Goal: Task Accomplishment & Management: Manage account settings

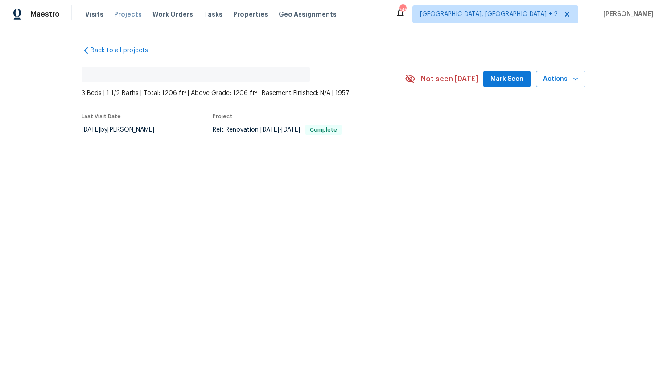
click at [127, 12] on span "Projects" at bounding box center [128, 14] width 28 height 9
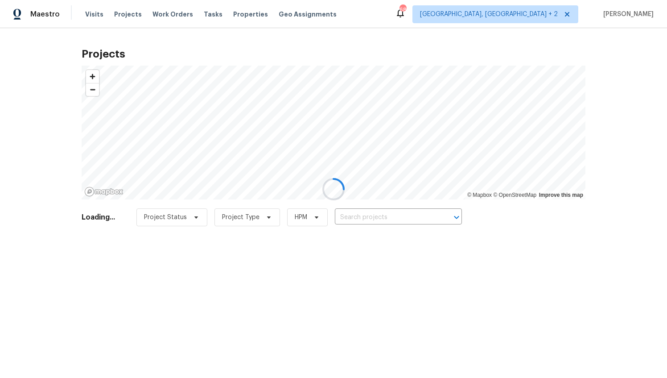
click at [362, 215] on div at bounding box center [333, 189] width 667 height 378
click at [360, 214] on div at bounding box center [333, 189] width 667 height 378
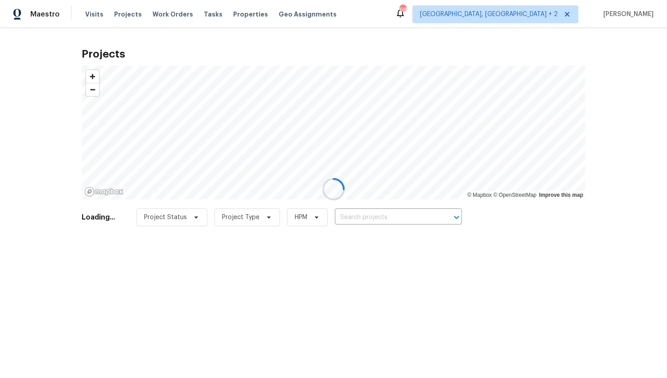
click at [360, 214] on div at bounding box center [333, 189] width 667 height 378
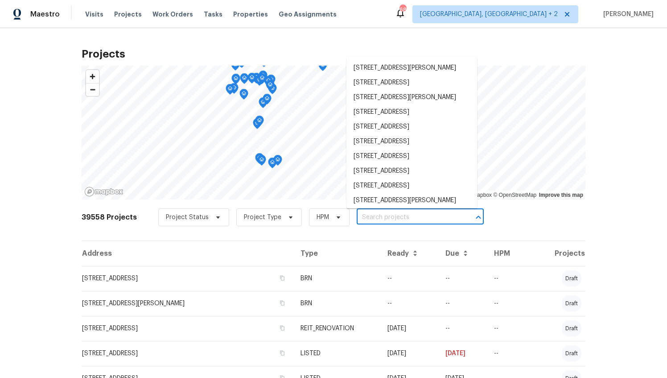
click at [360, 214] on input "text" at bounding box center [408, 218] width 102 height 14
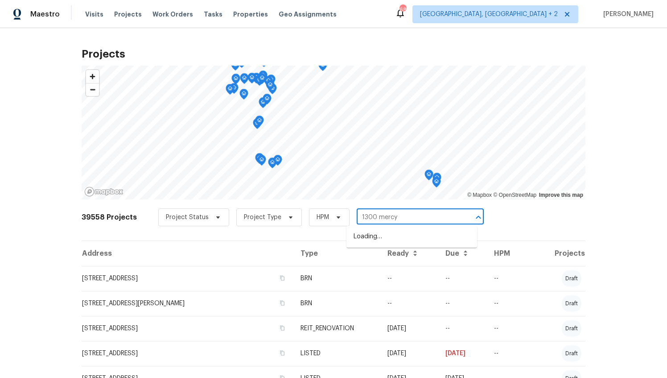
type input "1300 mercy"
click at [558, 13] on span "Miami, FL + 2" at bounding box center [489, 14] width 138 height 9
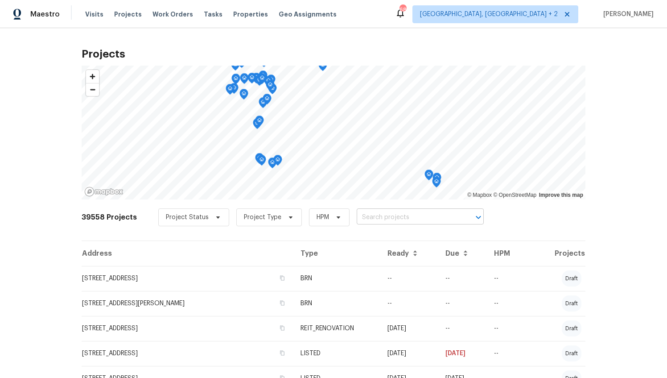
click at [385, 218] on input "text" at bounding box center [408, 218] width 102 height 14
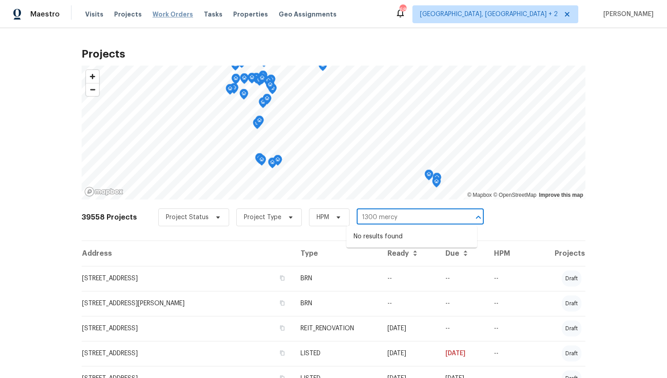
type input "1300 mercy"
click at [169, 18] on span "Work Orders" at bounding box center [173, 14] width 41 height 9
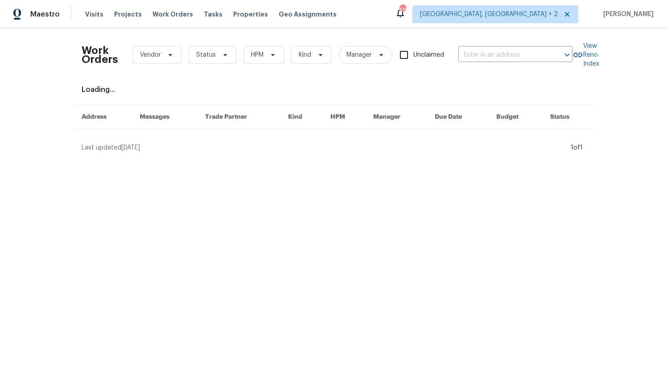
click at [466, 47] on div "Work Orders Vendor Status HPM Kind Manager Unclaimed ​" at bounding box center [327, 54] width 491 height 39
click at [467, 49] on input "text" at bounding box center [503, 55] width 89 height 14
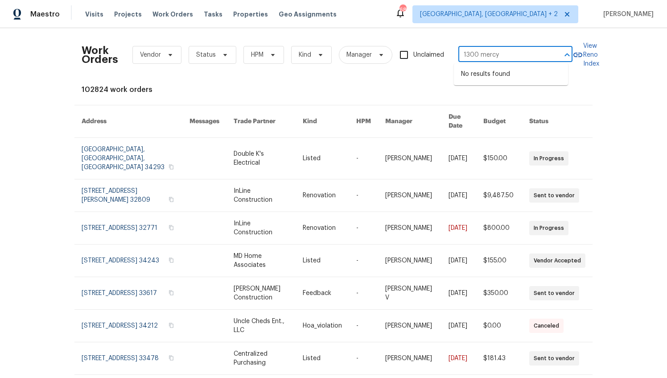
type input "1300 mercy"
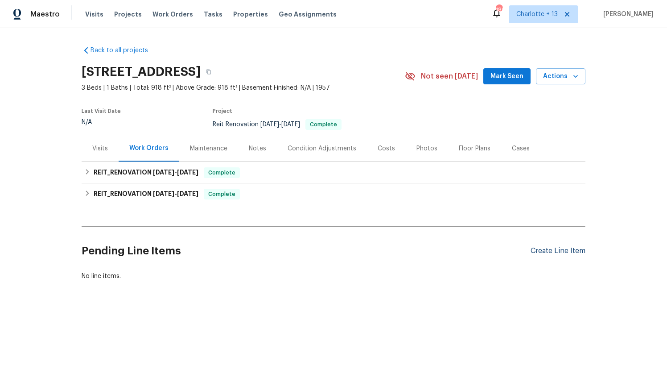
click at [545, 250] on div "Create Line Item" at bounding box center [558, 251] width 55 height 8
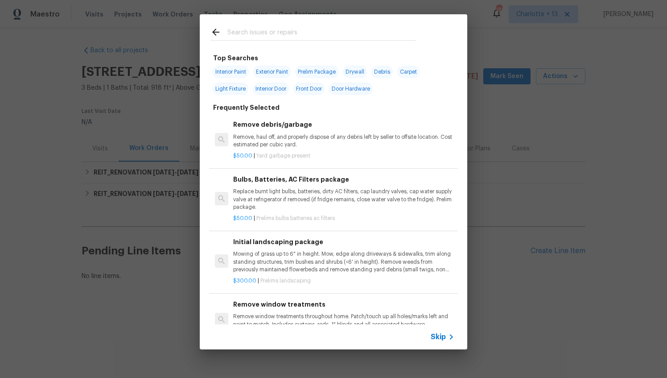
click at [335, 36] on input "text" at bounding box center [322, 33] width 189 height 13
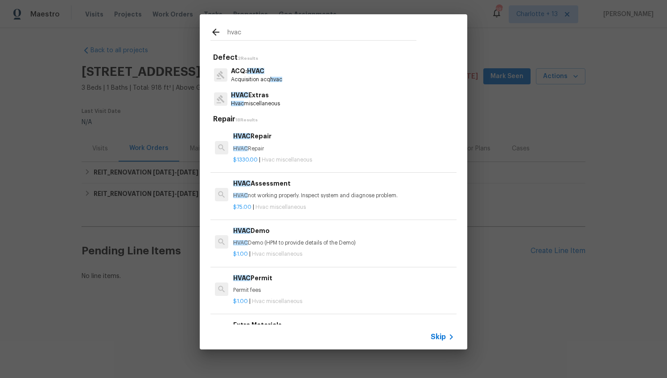
type input "hvac"
click at [253, 96] on p "HVAC Extras" at bounding box center [255, 95] width 49 height 9
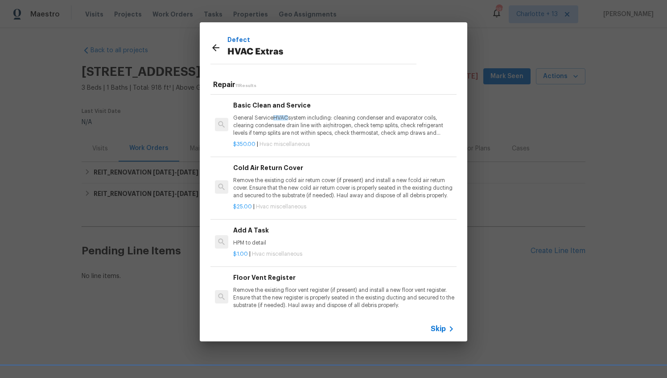
scroll to position [235, 0]
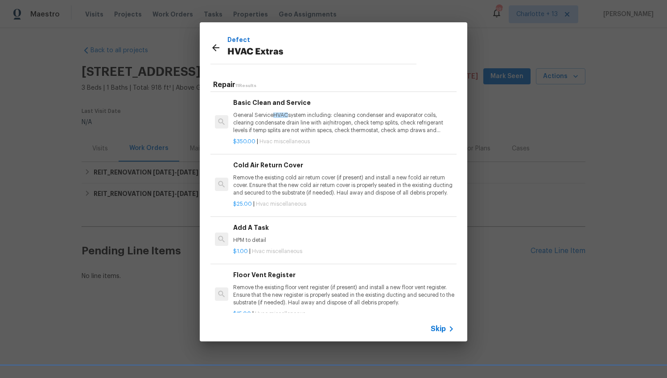
click at [260, 228] on h6 "Add A Task" at bounding box center [343, 228] width 221 height 10
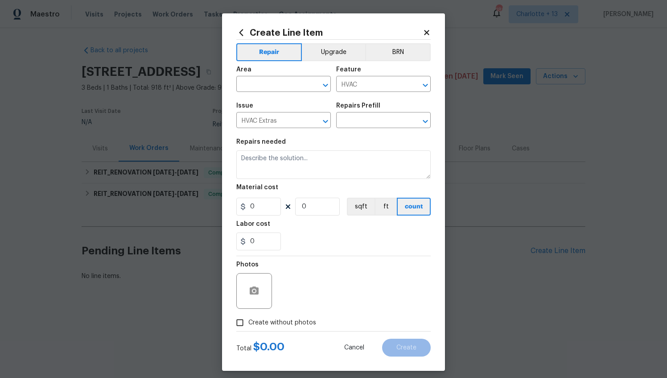
type textarea "HPM to detail"
type input "1"
type input "Add A Task $1.00"
type input "1"
click at [288, 84] on input "text" at bounding box center [271, 85] width 70 height 14
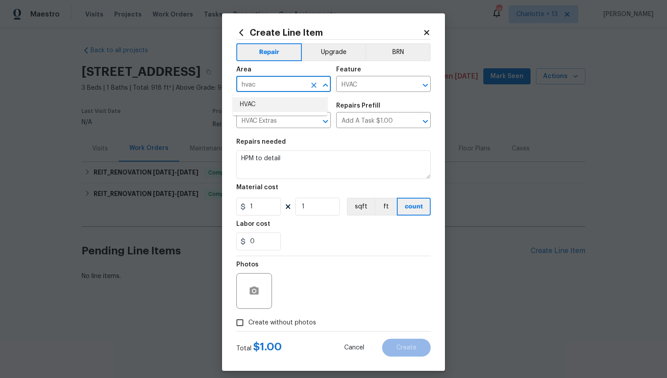
click at [276, 103] on li "HVAC" at bounding box center [280, 104] width 95 height 15
type input "HVAC"
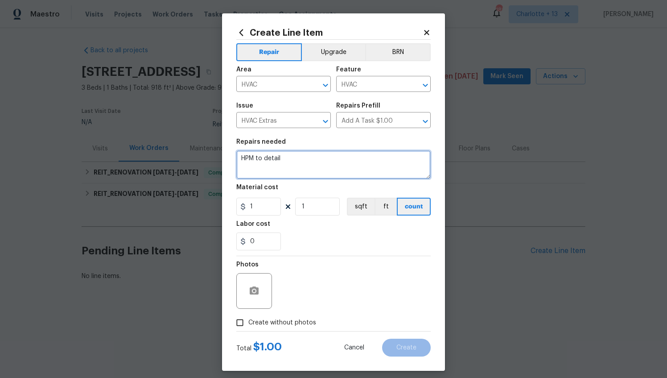
click at [291, 165] on textarea "HPM to detail" at bounding box center [333, 164] width 195 height 29
type textarea "HPM to detail Repair duct in atic"
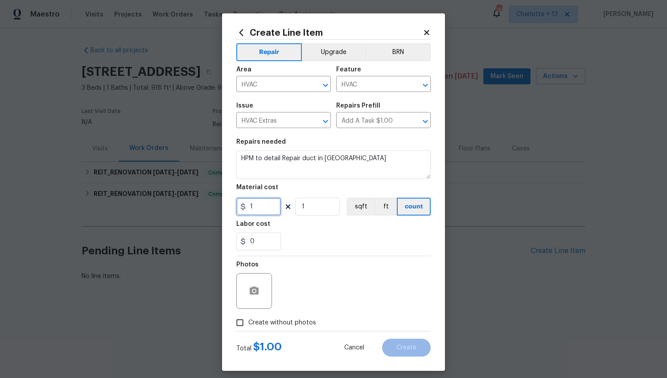
click at [269, 209] on input "1" at bounding box center [258, 207] width 45 height 18
type input "250"
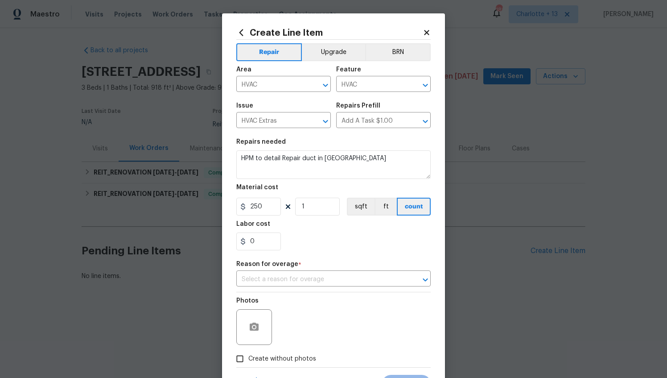
click at [240, 322] on div "Photos Create without photos" at bounding box center [333, 329] width 195 height 75
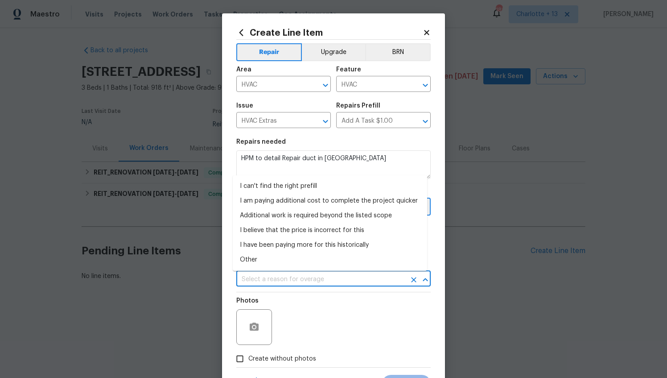
click at [283, 274] on input "text" at bounding box center [321, 280] width 170 height 14
click at [268, 256] on li "Other" at bounding box center [330, 260] width 195 height 15
type input "Other"
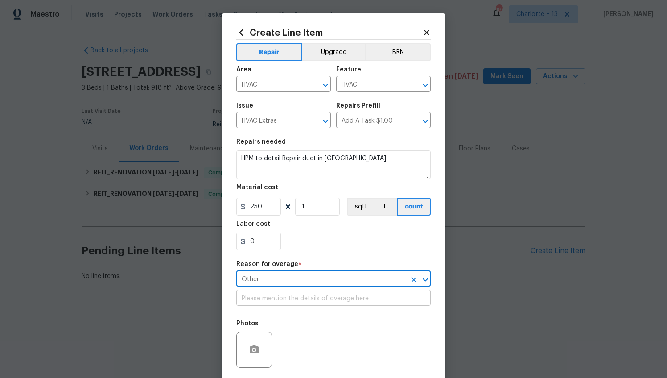
click at [272, 297] on input "text" at bounding box center [333, 299] width 195 height 14
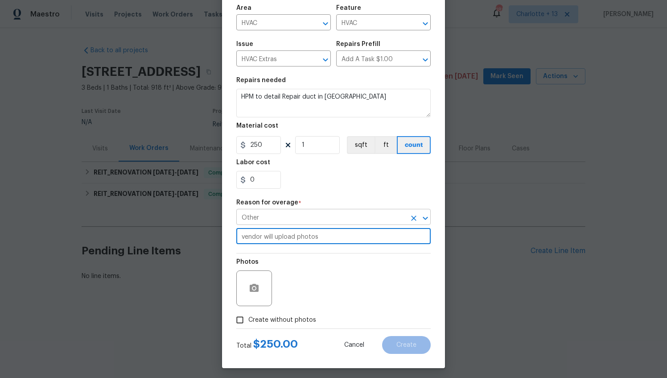
scroll to position [65, 0]
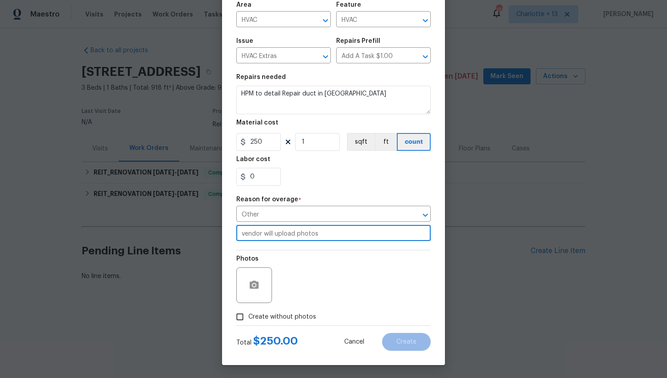
type input "vendor will upload photos"
click at [237, 315] on input "Create without photos" at bounding box center [240, 316] width 17 height 17
checkbox input "true"
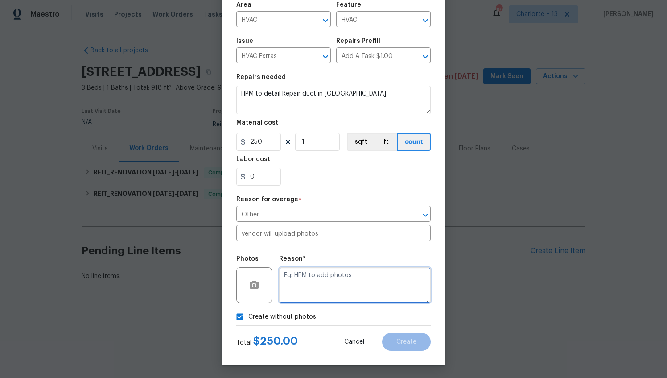
click at [312, 278] on textarea at bounding box center [355, 285] width 152 height 36
type textarea "Vendor will upload photos"
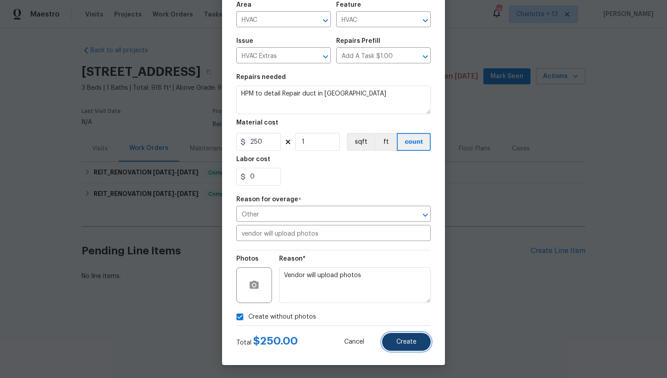
click at [393, 339] on button "Create" at bounding box center [406, 342] width 49 height 18
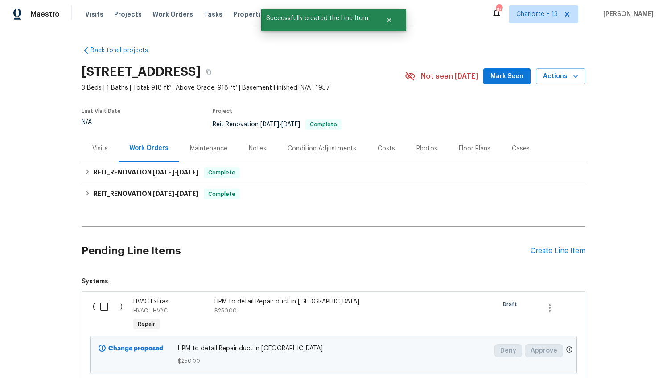
click at [101, 306] on input "checkbox" at bounding box center [107, 306] width 25 height 19
checkbox input "true"
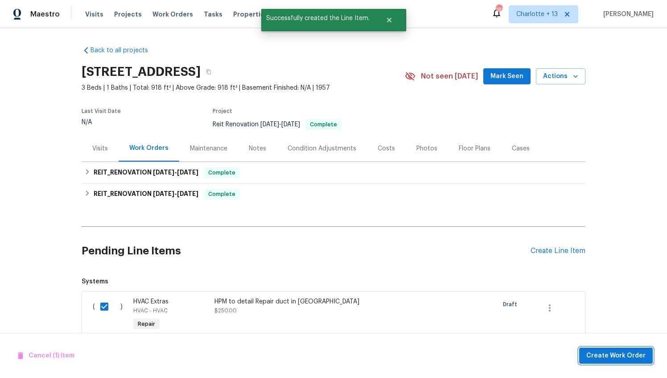
click at [607, 355] on span "Create Work Order" at bounding box center [616, 355] width 59 height 11
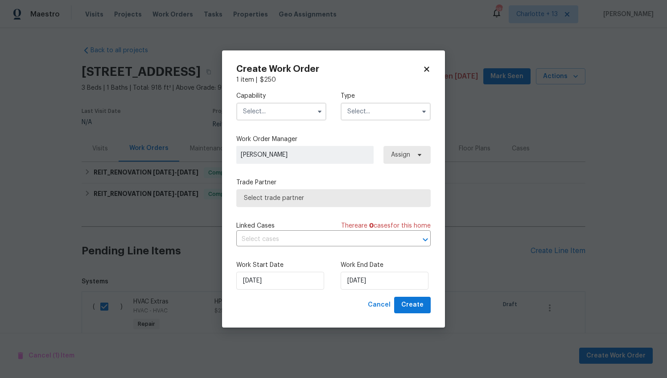
click at [305, 111] on input "text" at bounding box center [281, 112] width 90 height 18
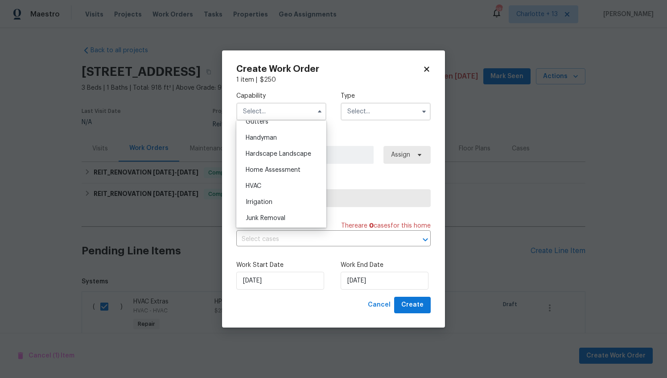
scroll to position [484, 0]
click at [277, 141] on span "Handyman" at bounding box center [261, 137] width 31 height 6
type input "Handyman"
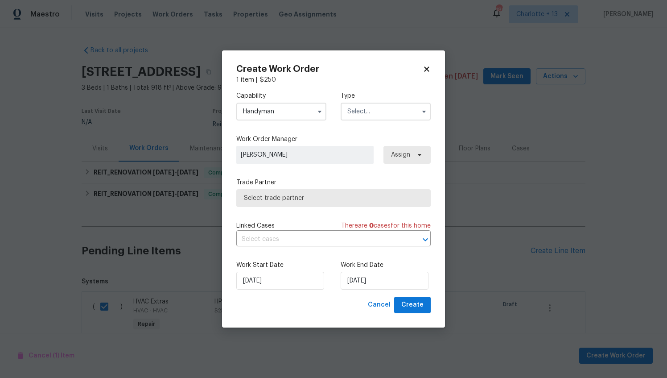
click at [379, 112] on input "text" at bounding box center [386, 112] width 90 height 18
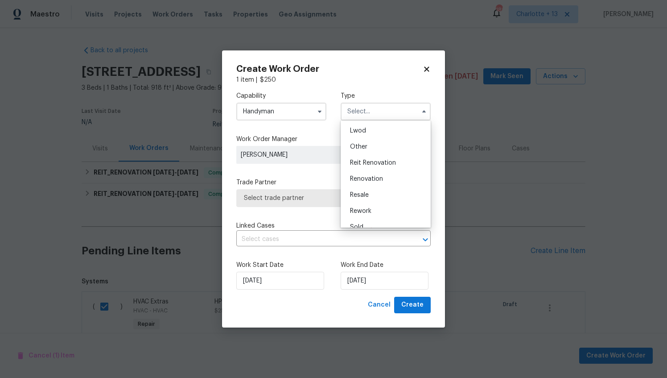
scroll to position [106, 0]
click at [387, 152] on span "Reit Renovation" at bounding box center [373, 153] width 46 height 6
type input "Reit Renovation"
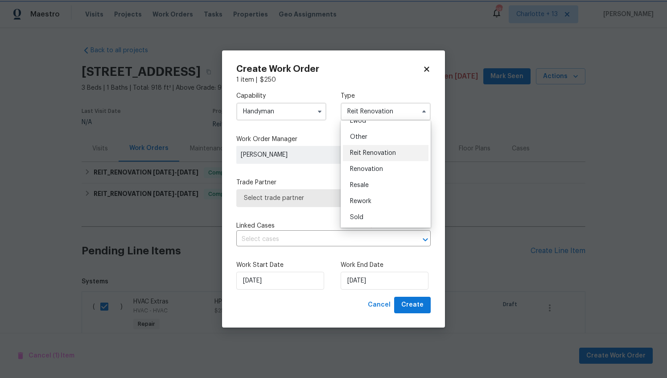
scroll to position [0, 0]
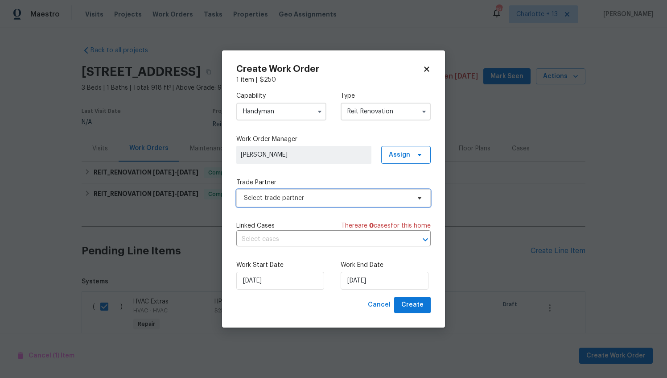
click at [327, 199] on span "Select trade partner" at bounding box center [327, 198] width 166 height 9
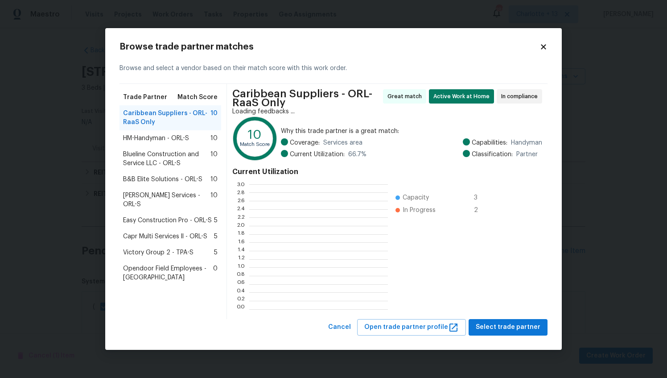
scroll to position [118, 132]
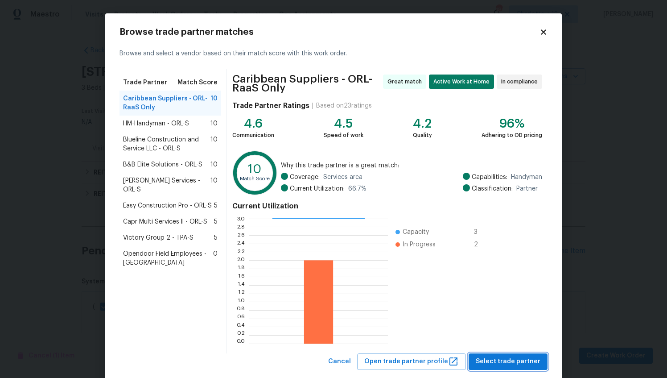
click at [493, 359] on span "Select trade partner" at bounding box center [508, 361] width 65 height 11
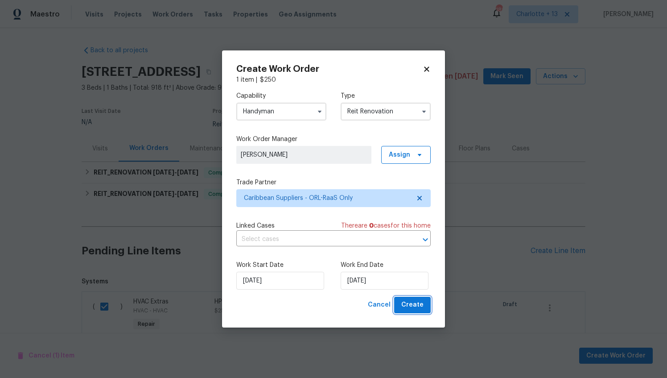
click at [414, 305] on span "Create" at bounding box center [413, 304] width 22 height 11
click at [410, 303] on span "Create" at bounding box center [413, 304] width 22 height 11
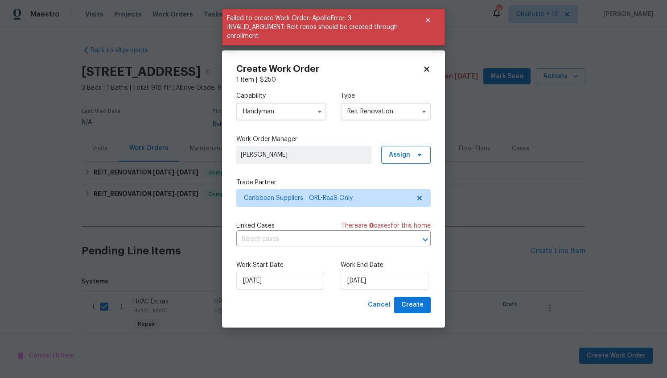
click at [425, 67] on icon at bounding box center [426, 69] width 5 height 5
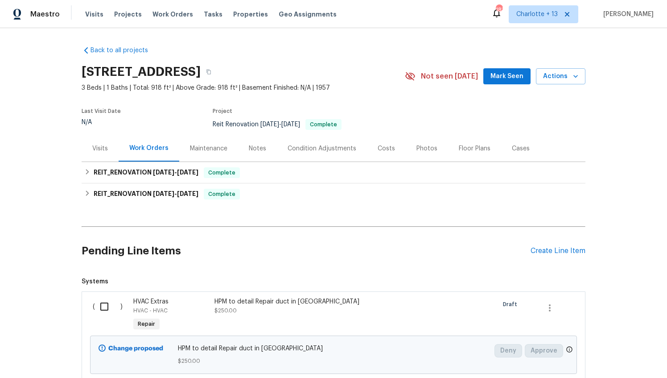
click at [101, 305] on input "checkbox" at bounding box center [107, 306] width 25 height 19
checkbox input "true"
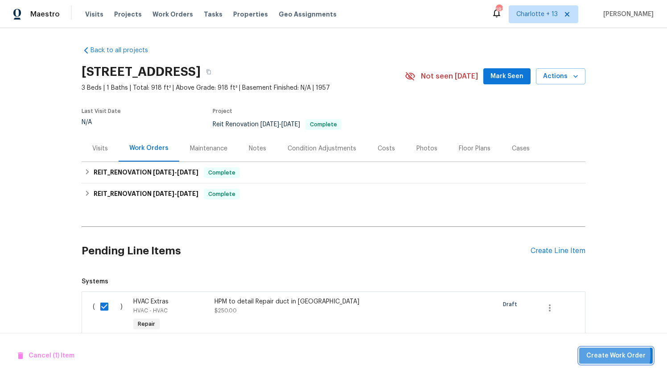
click at [609, 355] on span "Create Work Order" at bounding box center [616, 355] width 59 height 11
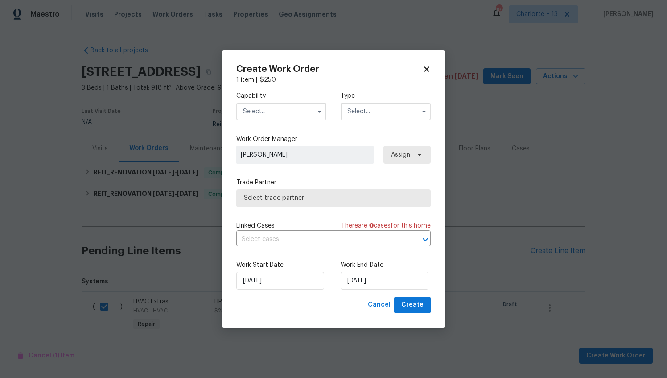
click at [294, 110] on input "text" at bounding box center [281, 112] width 90 height 18
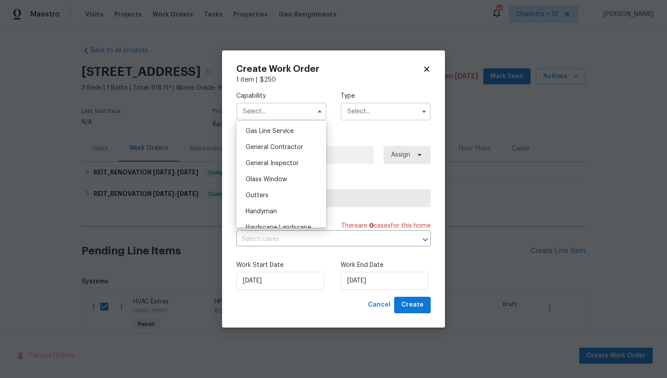
scroll to position [468, 0]
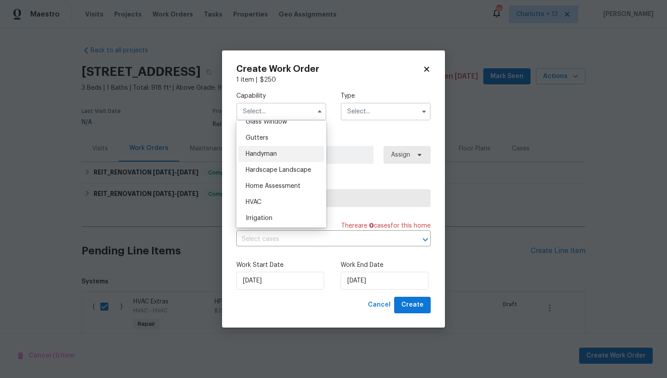
click at [271, 157] on span "Handyman" at bounding box center [261, 154] width 31 height 6
type input "Handyman"
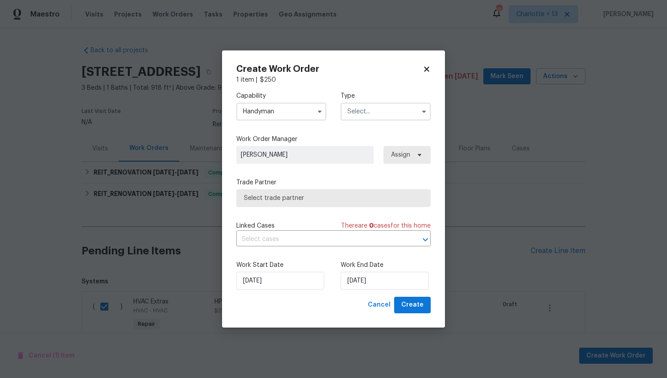
click at [367, 114] on input "text" at bounding box center [386, 112] width 90 height 18
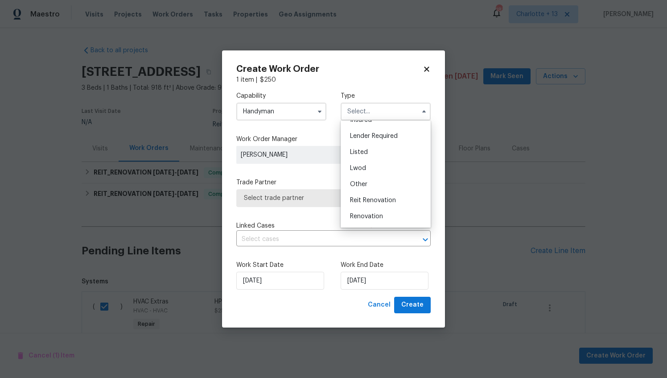
scroll to position [106, 0]
click at [367, 152] on span "Reit Renovation" at bounding box center [373, 153] width 46 height 6
type input "Reit Renovation"
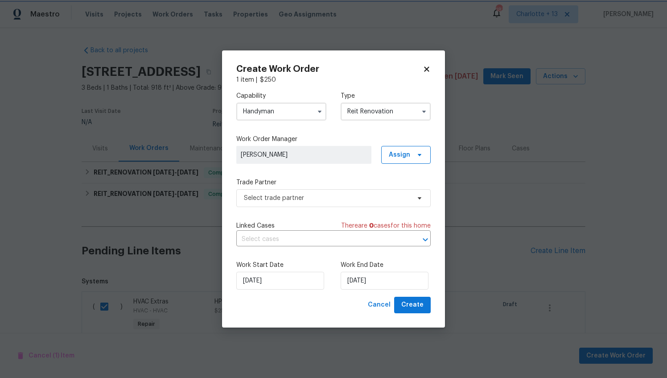
scroll to position [0, 0]
click at [318, 236] on input "text" at bounding box center [321, 239] width 170 height 14
click at [289, 196] on span "Select trade partner" at bounding box center [327, 198] width 166 height 9
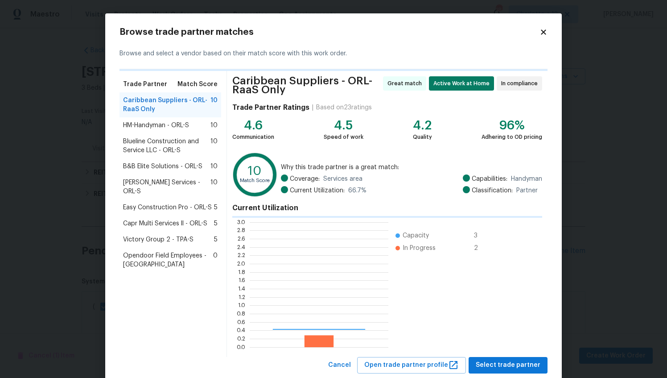
scroll to position [118, 132]
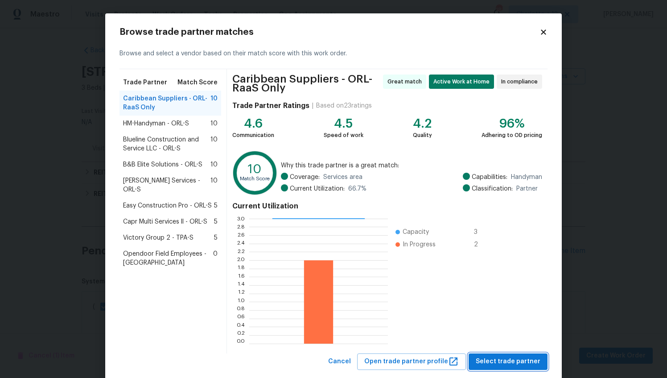
click at [489, 359] on span "Select trade partner" at bounding box center [508, 361] width 65 height 11
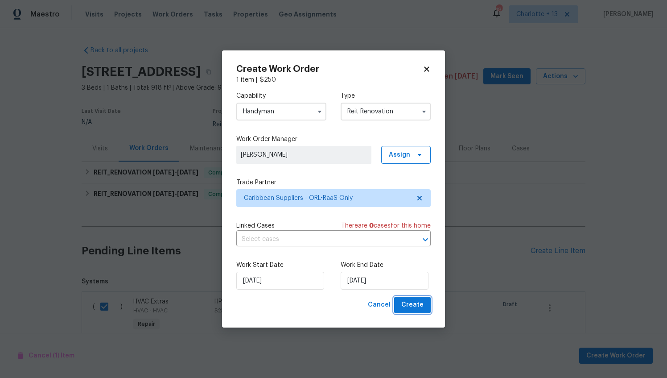
click at [418, 308] on span "Create" at bounding box center [413, 304] width 22 height 11
click at [426, 69] on icon at bounding box center [426, 69] width 5 height 5
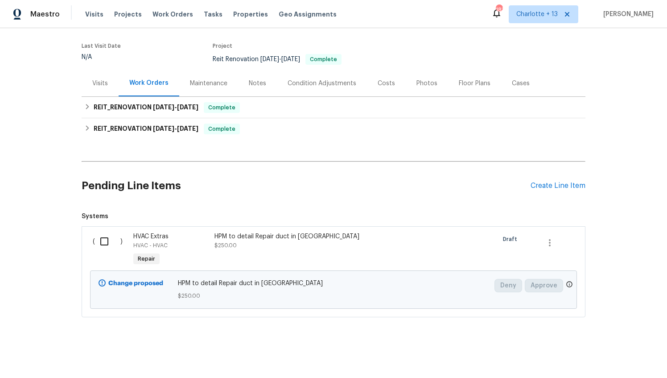
scroll to position [70, 0]
click at [101, 238] on input "checkbox" at bounding box center [107, 241] width 25 height 19
checkbox input "true"
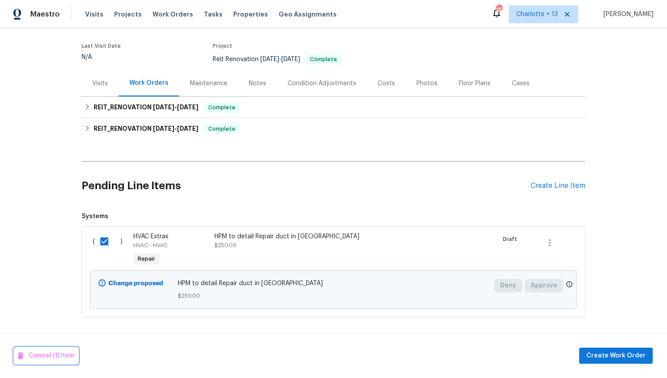
click at [49, 354] on span "Cancel (1) Item" at bounding box center [46, 355] width 57 height 11
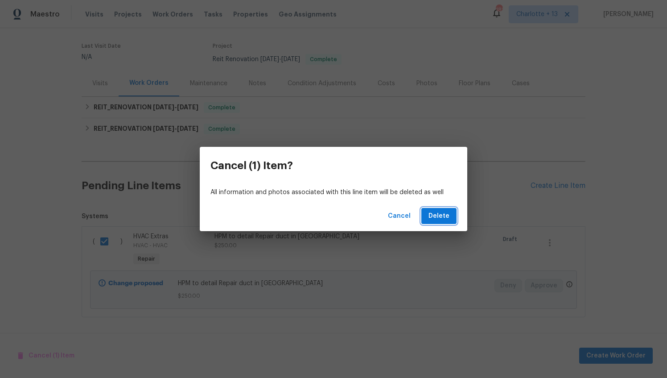
click at [436, 216] on span "Delete" at bounding box center [439, 216] width 21 height 11
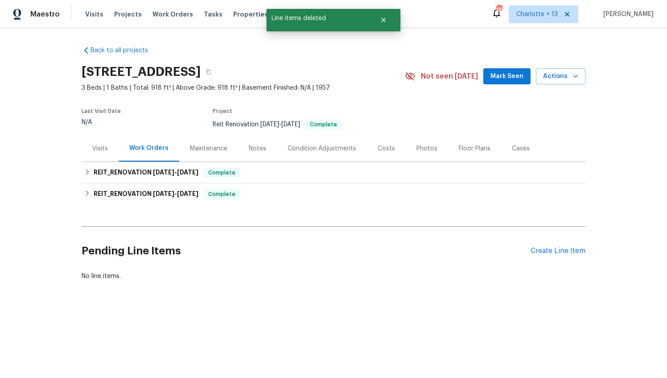
scroll to position [0, 0]
click at [554, 247] on div "Create Line Item" at bounding box center [558, 251] width 55 height 8
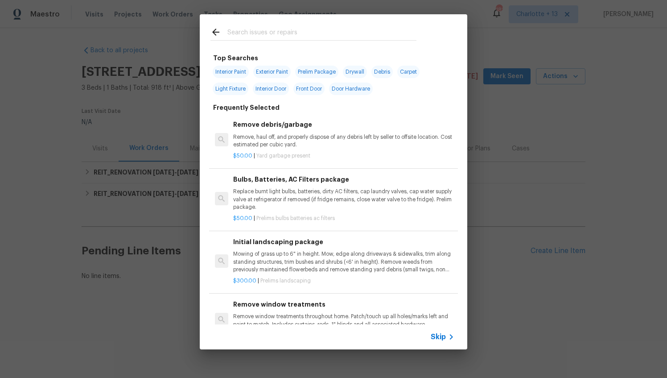
click at [261, 34] on input "text" at bounding box center [322, 33] width 189 height 13
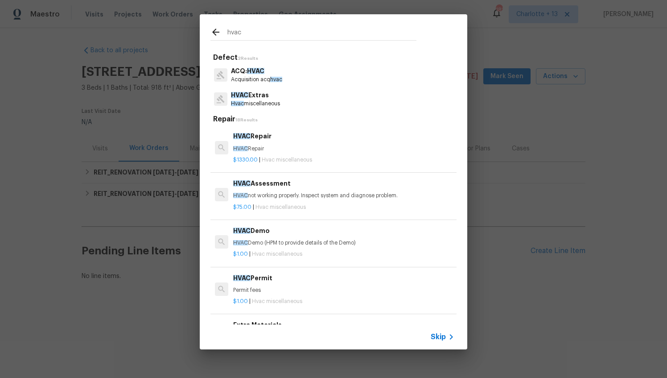
type input "hvac"
click at [257, 101] on p "Hvac miscellaneous" at bounding box center [255, 104] width 49 height 8
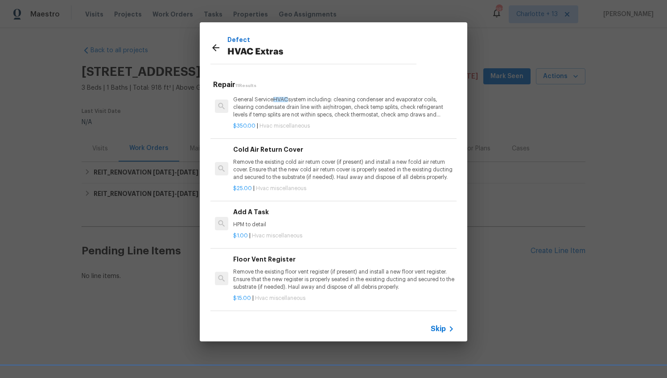
scroll to position [251, 0]
click at [266, 216] on div "Add A Task HPM to detail" at bounding box center [343, 217] width 221 height 21
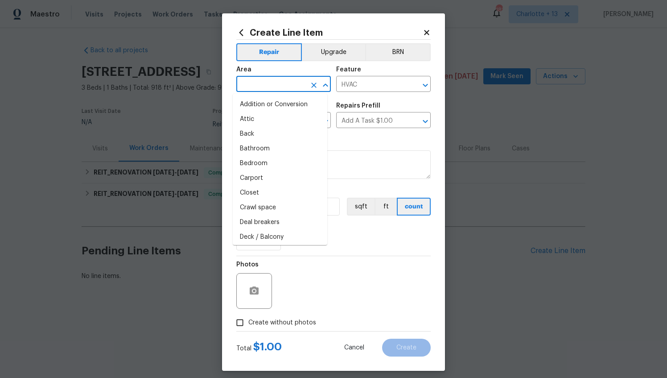
click at [280, 83] on input "text" at bounding box center [271, 85] width 70 height 14
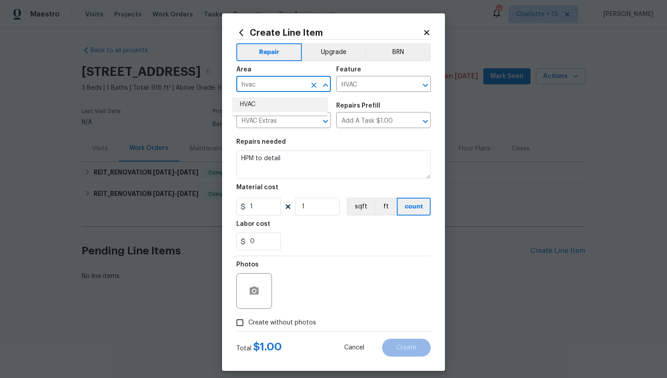
click at [267, 101] on li "HVAC" at bounding box center [280, 104] width 95 height 15
type input "HVAC"
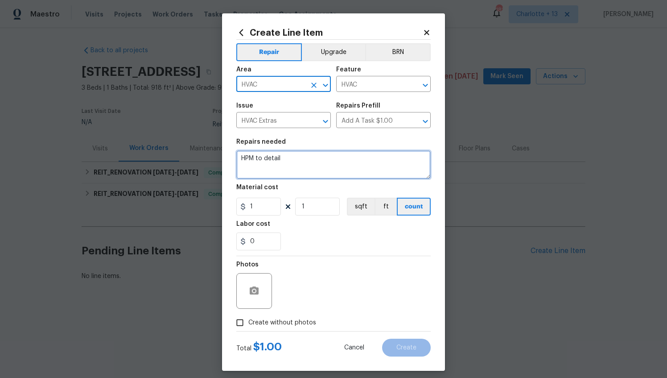
click at [288, 165] on textarea "HPM to detail" at bounding box center [333, 164] width 195 height 29
type textarea "HPM to detail REPAIR DUCT IN [GEOGRAPHIC_DATA]"
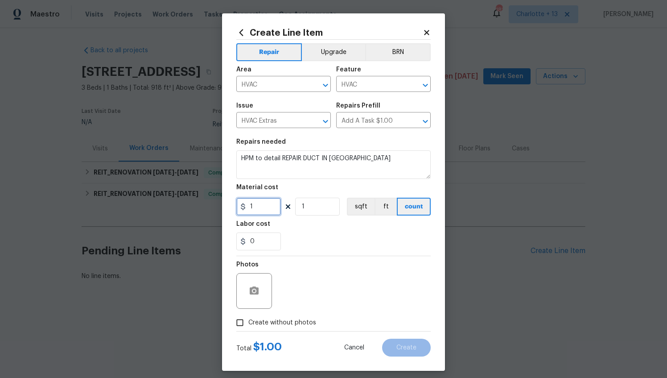
click at [267, 203] on input "1" at bounding box center [258, 207] width 45 height 18
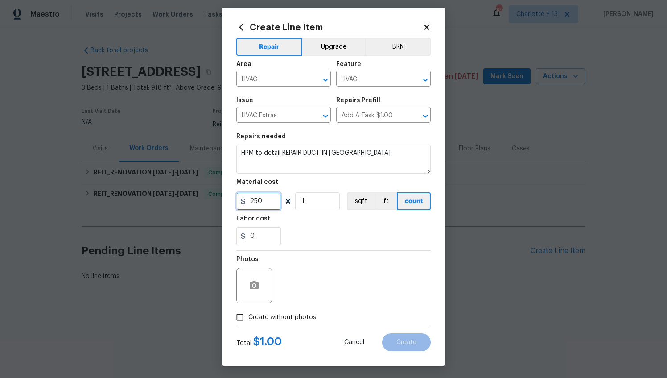
type input "250"
click at [237, 317] on div "Photos Create without photos" at bounding box center [333, 288] width 195 height 75
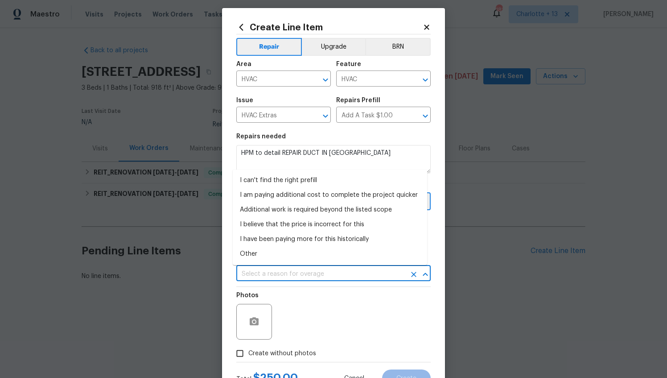
click at [315, 269] on input "text" at bounding box center [321, 274] width 170 height 14
click at [252, 252] on li "Other" at bounding box center [330, 254] width 195 height 15
type input "Other"
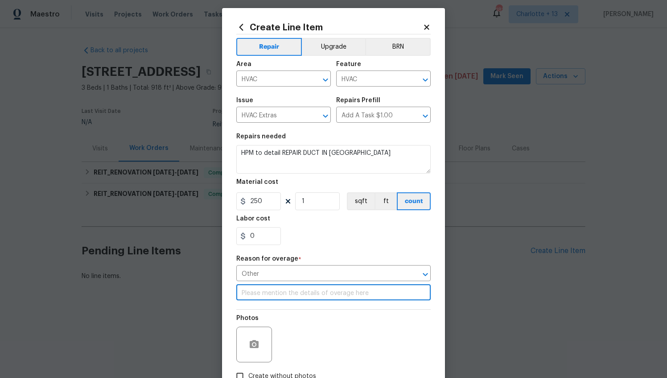
click at [282, 293] on input "text" at bounding box center [333, 293] width 195 height 14
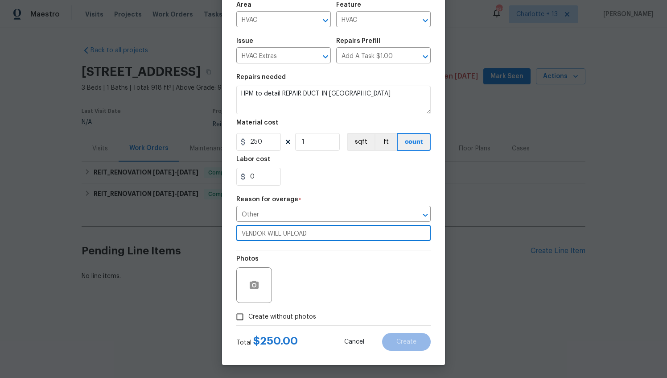
type input "VENDOR WILL UPLOAD"
click at [237, 317] on input "Create without photos" at bounding box center [240, 316] width 17 height 17
checkbox input "true"
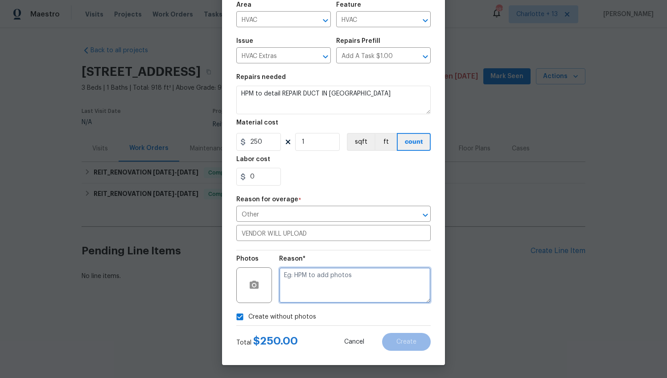
click at [293, 272] on textarea at bounding box center [355, 285] width 152 height 36
type textarea "p"
type textarea "PHOTOS"
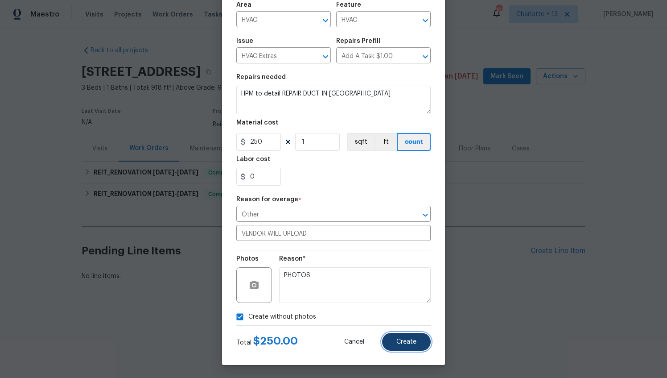
click at [397, 342] on span "Create" at bounding box center [407, 342] width 20 height 7
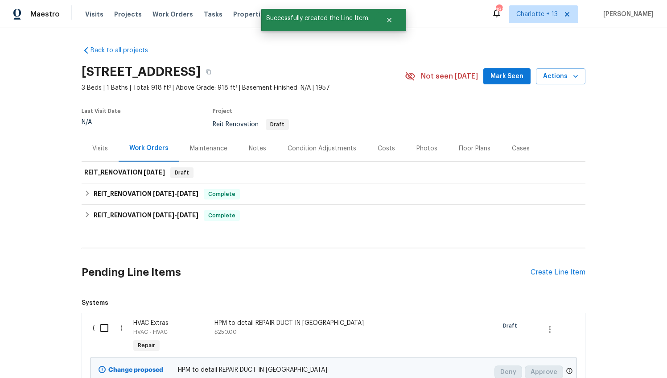
click at [99, 326] on input "checkbox" at bounding box center [107, 328] width 25 height 19
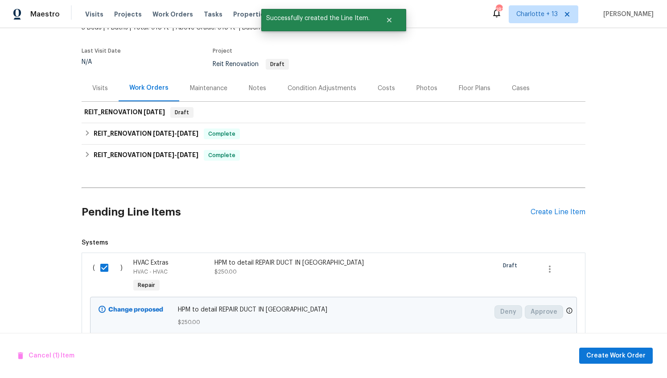
scroll to position [64, 0]
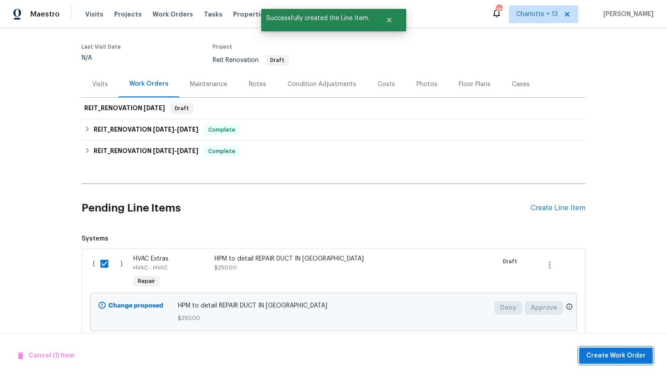
click at [596, 355] on span "Create Work Order" at bounding box center [616, 355] width 59 height 11
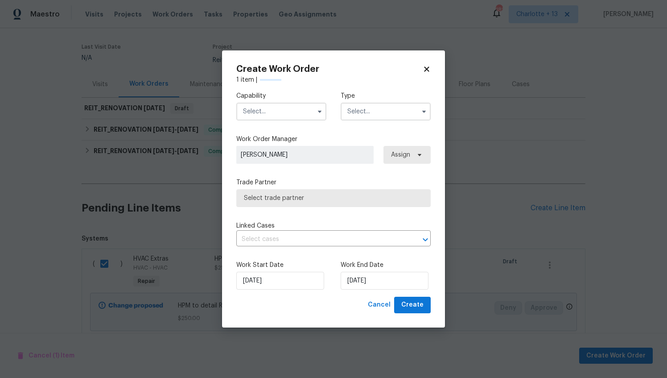
checkbox input "false"
click at [397, 111] on input "text" at bounding box center [386, 112] width 90 height 18
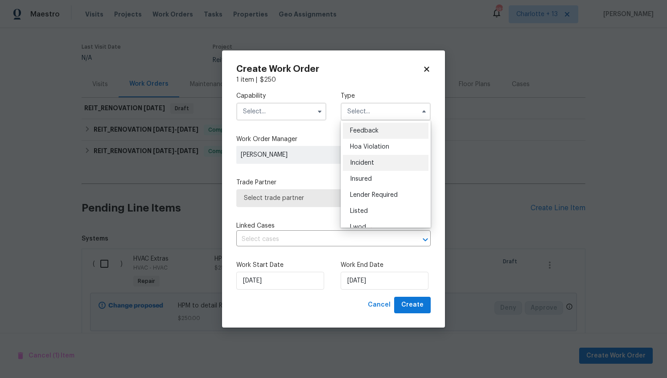
scroll to position [106, 0]
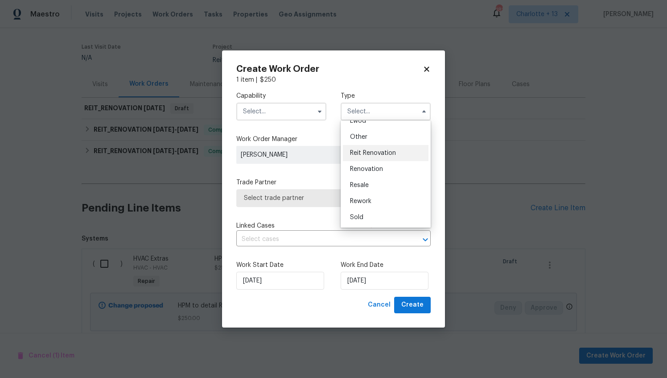
click at [378, 153] on span "Reit Renovation" at bounding box center [373, 153] width 46 height 6
type input "Reit Renovation"
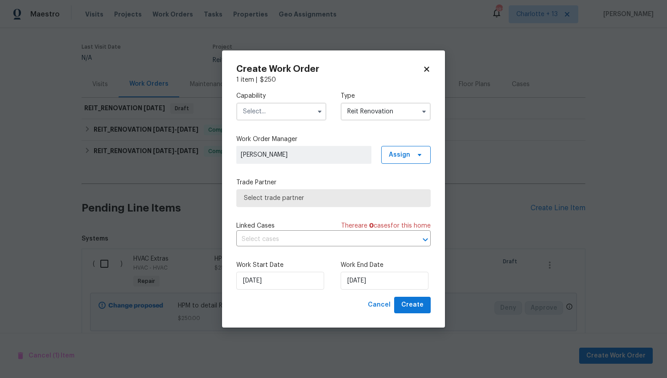
click at [275, 112] on input "text" at bounding box center [281, 112] width 90 height 18
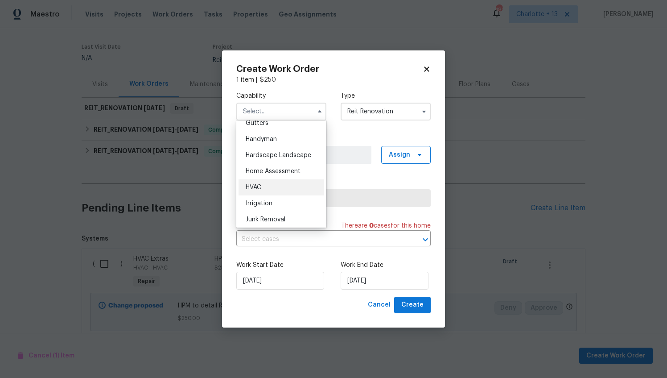
scroll to position [481, 0]
click at [276, 143] on span "Handyman" at bounding box center [261, 140] width 31 height 6
type input "Handyman"
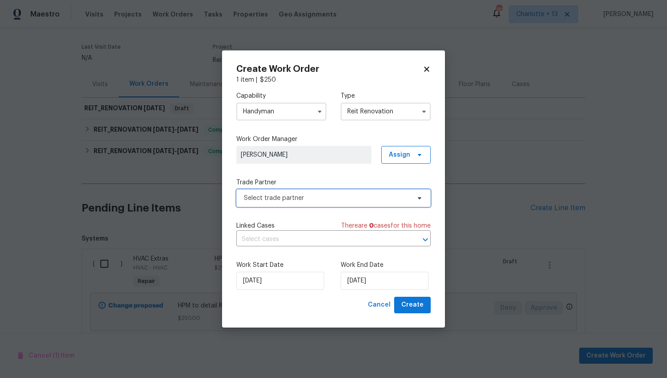
click at [295, 201] on span "Select trade partner" at bounding box center [327, 198] width 166 height 9
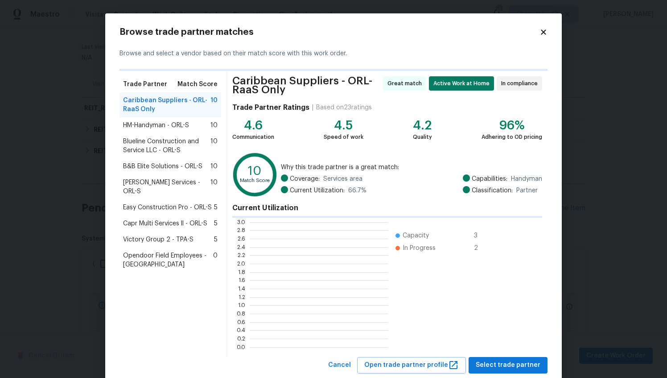
scroll to position [118, 132]
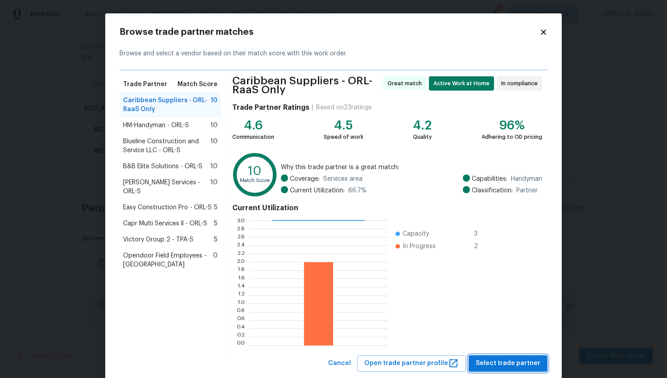
click at [523, 362] on span "Select trade partner" at bounding box center [508, 363] width 65 height 11
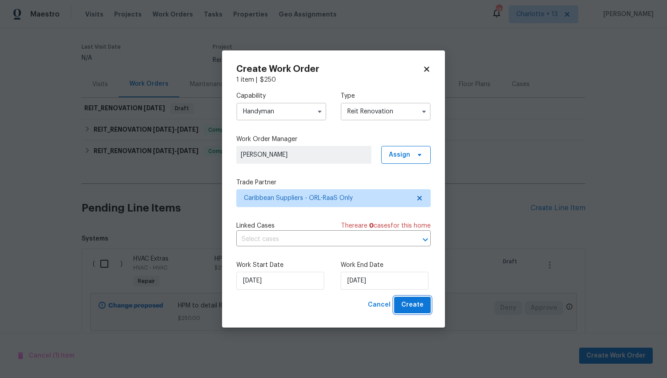
click at [423, 309] on span "Create" at bounding box center [413, 304] width 22 height 11
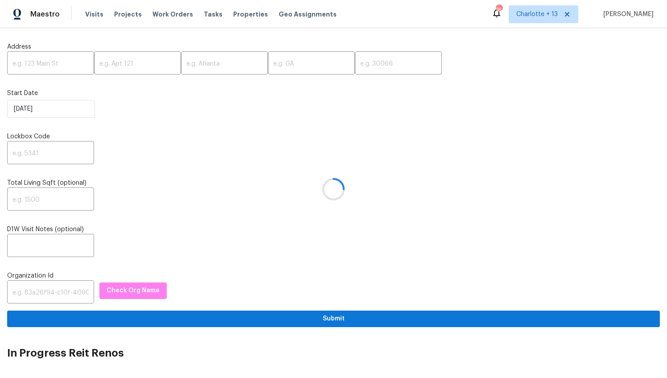
click at [72, 60] on div at bounding box center [333, 189] width 667 height 378
click at [43, 62] on input "text" at bounding box center [50, 64] width 87 height 21
type input "1300 Mercy"
click at [268, 64] on input "text" at bounding box center [311, 64] width 87 height 21
type input "FL"
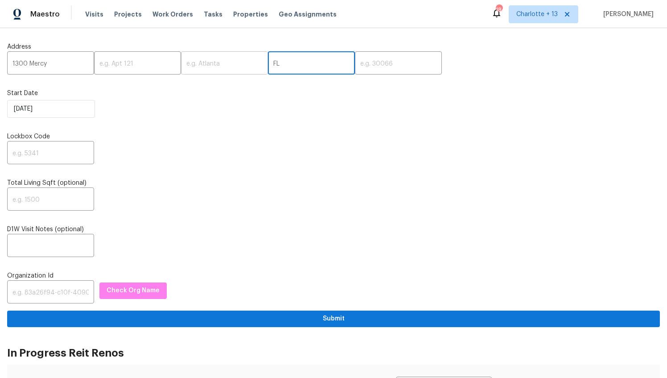
click at [209, 68] on input "text" at bounding box center [224, 64] width 87 height 21
type input "Orlando"
click at [73, 58] on input "1300 Mercy" at bounding box center [50, 64] width 87 height 21
type input "1300 Mercy Dr,"
click at [355, 60] on input "text" at bounding box center [398, 64] width 87 height 21
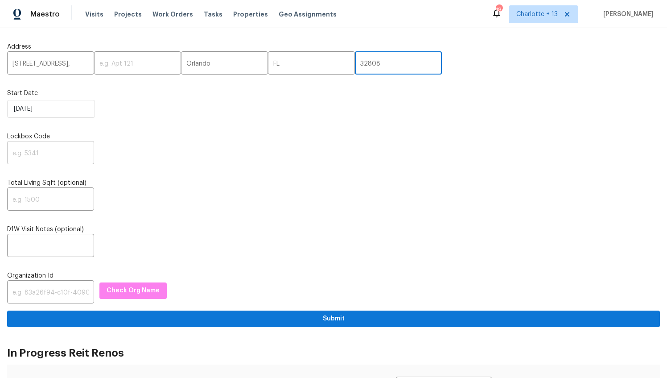
type input "32808"
click at [57, 154] on input "text" at bounding box center [50, 153] width 87 height 21
type input "0000"
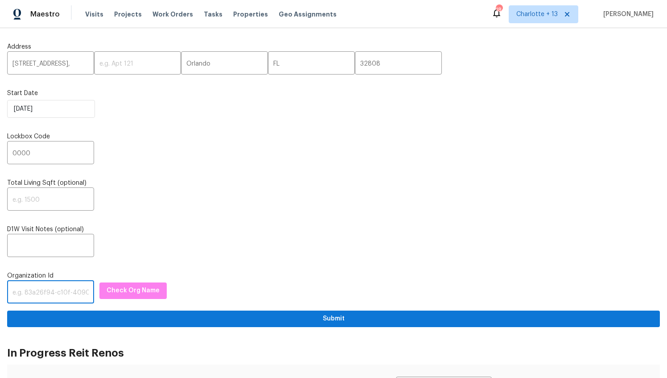
click at [74, 288] on input "text" at bounding box center [50, 292] width 87 height 21
paste input "1349d153-b359-4f9b-b4dd-758ff939cc37"
type input "1349d153-b359-4f9b-b4dd-758ff939cc37"
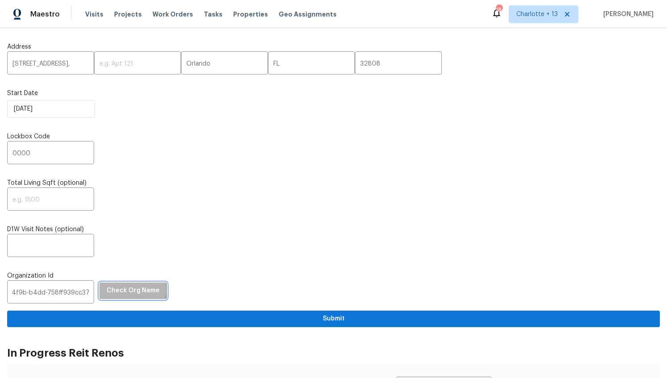
click at [125, 290] on span "Check Org Name" at bounding box center [133, 290] width 53 height 11
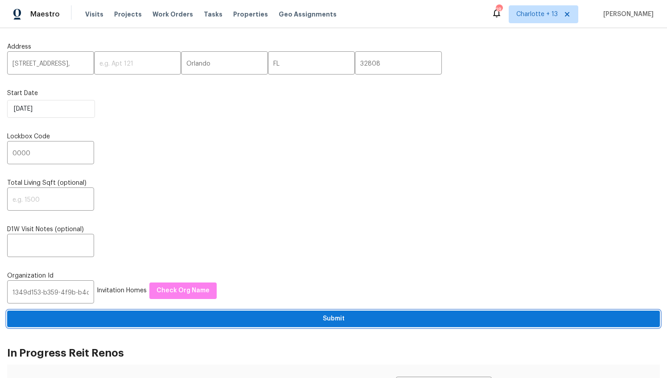
click at [246, 316] on span "Submit" at bounding box center [333, 318] width 639 height 11
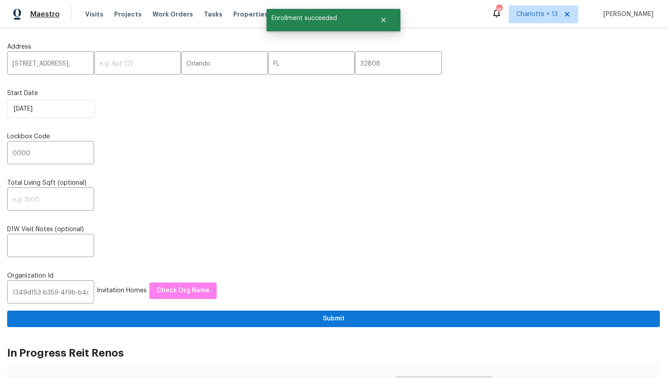
click at [46, 14] on span "Maestro" at bounding box center [44, 14] width 29 height 9
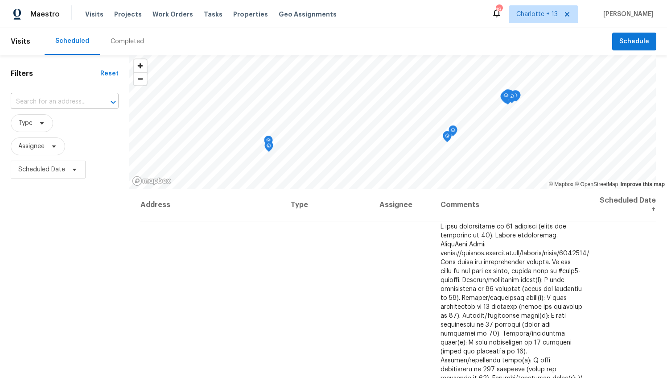
click at [46, 99] on input "text" at bounding box center [52, 102] width 83 height 14
type input "1300 mer"
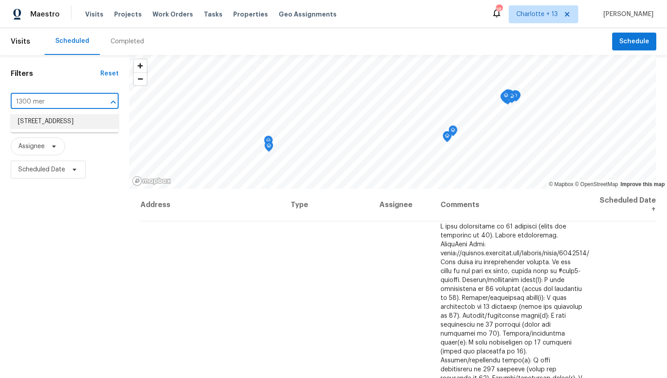
click at [42, 125] on li "1300 Mercy Dr, Orlando, FL 32808" at bounding box center [65, 121] width 108 height 15
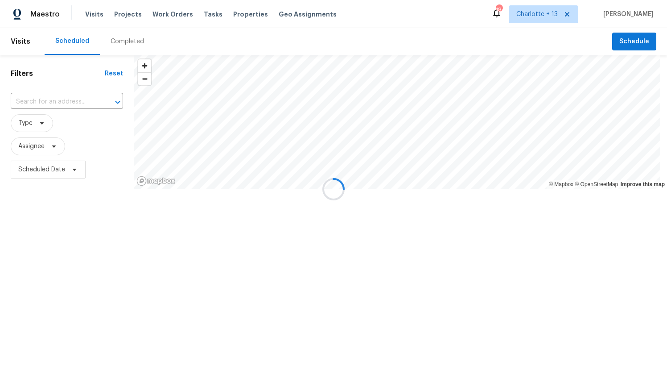
type input "1300 Mercy Dr, Orlando, FL 32808"
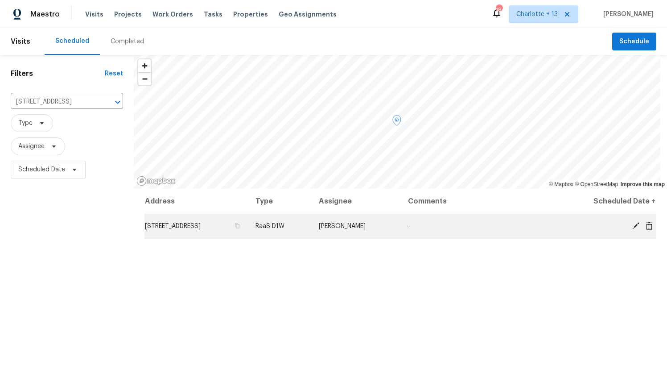
click at [646, 227] on icon at bounding box center [649, 225] width 7 height 8
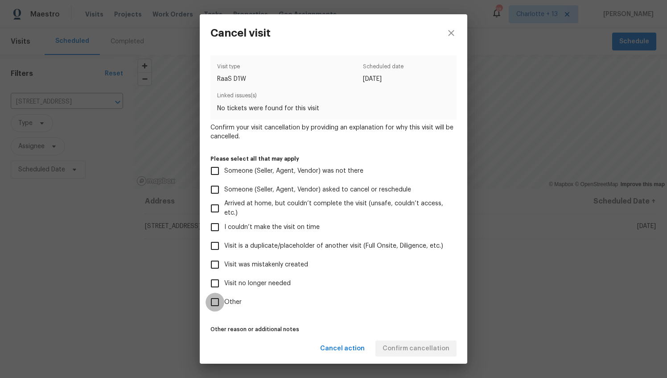
click at [213, 300] on input "Other" at bounding box center [215, 302] width 19 height 19
checkbox input "true"
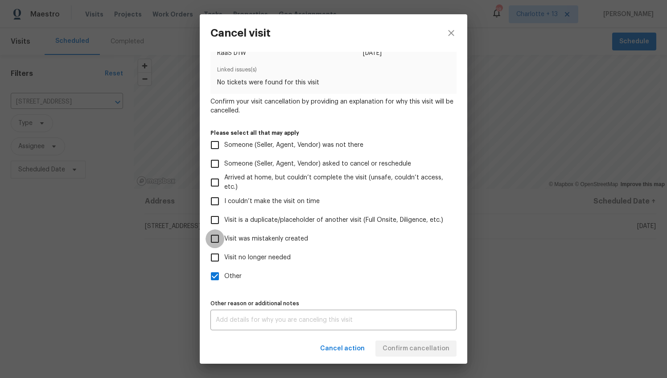
click at [216, 233] on input "Visit was mistakenly created" at bounding box center [215, 238] width 19 height 19
checkbox input "true"
click at [215, 276] on input "Other" at bounding box center [215, 276] width 19 height 19
checkbox input "false"
click at [215, 218] on input "Visit is a duplicate/placeholder of another visit (Full Onsite, Diligence, etc.)" at bounding box center [215, 220] width 19 height 19
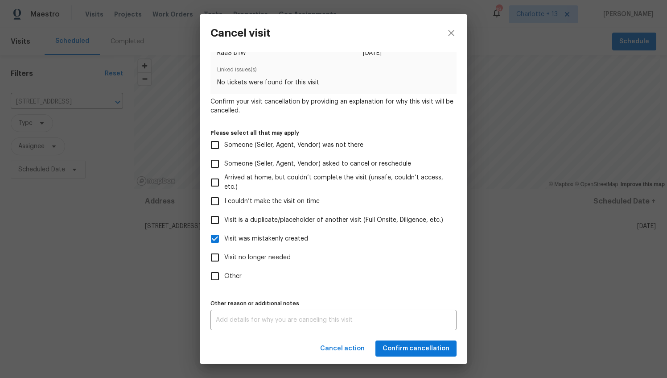
checkbox input "true"
click at [215, 237] on input "Visit was mistakenly created" at bounding box center [215, 238] width 19 height 19
click at [215, 235] on input "Visit was mistakenly created" at bounding box center [215, 238] width 19 height 19
checkbox input "true"
click at [215, 221] on input "Visit is a duplicate/placeholder of another visit (Full Onsite, Diligence, etc.)" at bounding box center [215, 220] width 19 height 19
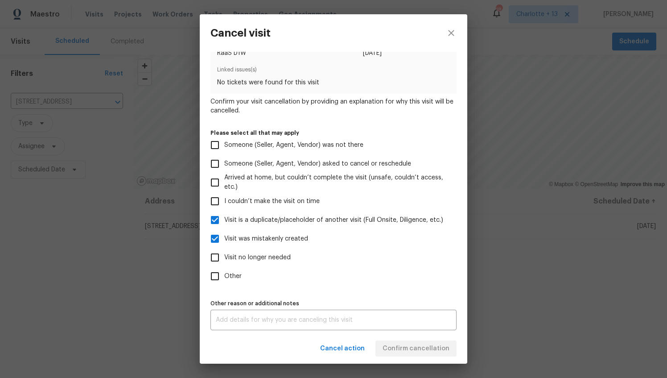
checkbox input "false"
click at [408, 349] on span "Confirm cancellation" at bounding box center [416, 348] width 67 height 11
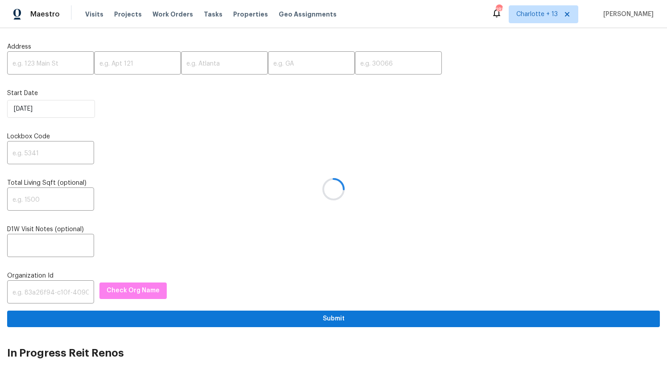
click at [41, 60] on div at bounding box center [333, 189] width 667 height 378
click at [32, 64] on input "text" at bounding box center [50, 64] width 87 height 21
type input "[STREET_ADDRESS],"
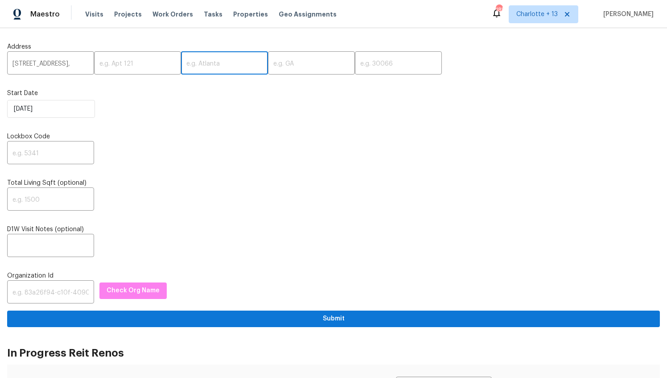
click at [184, 70] on input "text" at bounding box center [224, 64] width 87 height 21
type input "Orlando"
click at [275, 70] on input "text" at bounding box center [311, 64] width 87 height 21
type input "FL"
click at [355, 66] on input "text" at bounding box center [398, 64] width 87 height 21
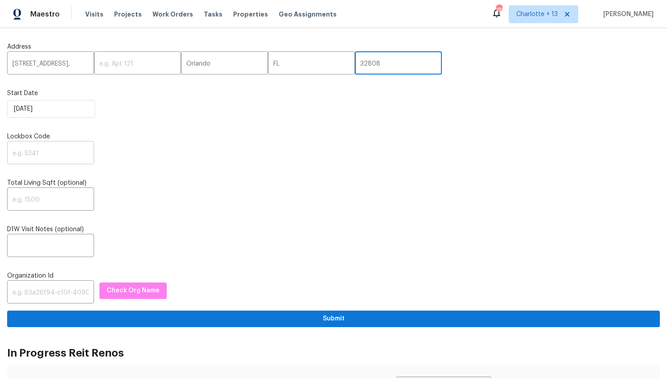
type input "32808"
click at [55, 161] on input "text" at bounding box center [50, 153] width 87 height 21
type input "0000"
click at [45, 299] on input "text" at bounding box center [50, 292] width 87 height 21
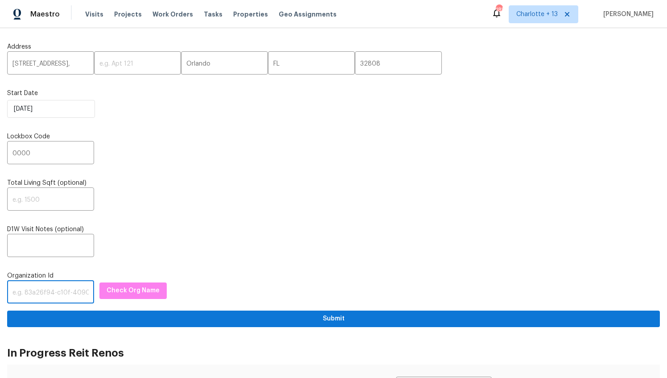
paste input "1349d153-b359-4f9b-b4dd-758ff939cc37"
type input "1"
paste input "1349d153-b359-4f9b-b4dd-758ff939cc37"
type input "1349d153-b359-4f9b-b4dd-758ff939cc37"
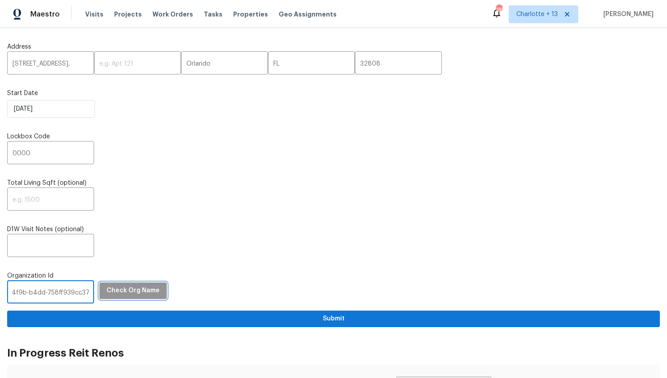
click at [122, 291] on span "Check Org Name" at bounding box center [133, 290] width 53 height 11
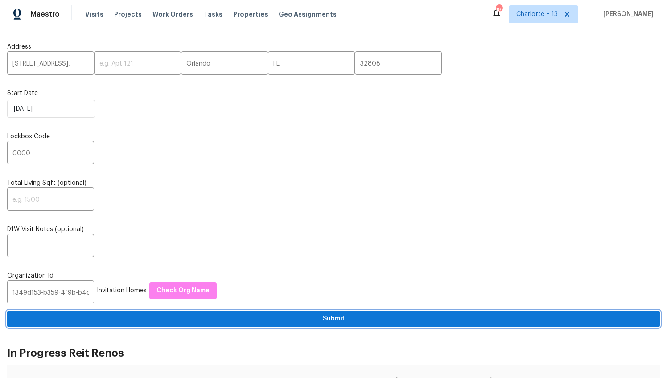
click at [254, 316] on span "Submit" at bounding box center [333, 318] width 639 height 11
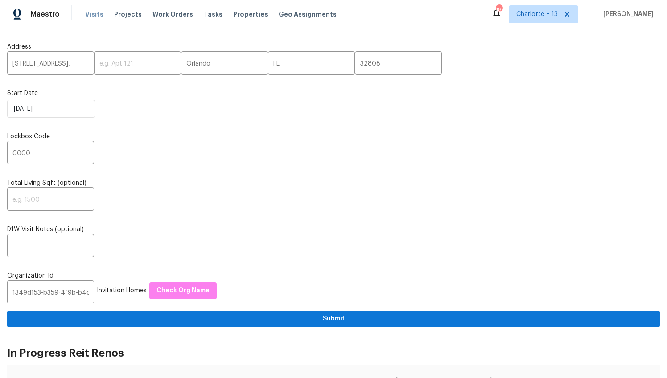
click at [93, 12] on span "Visits" at bounding box center [94, 14] width 18 height 9
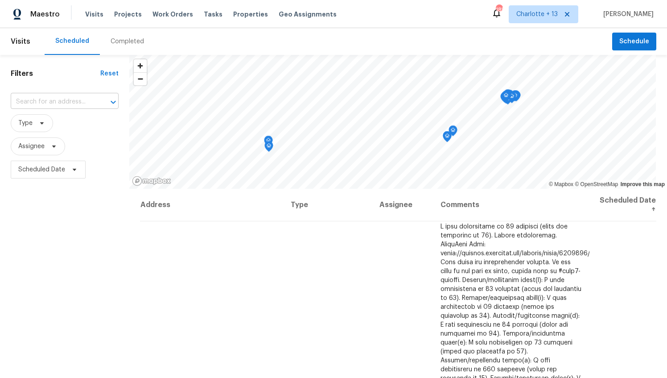
click at [63, 98] on input "text" at bounding box center [52, 102] width 83 height 14
type input "1300 MERC"
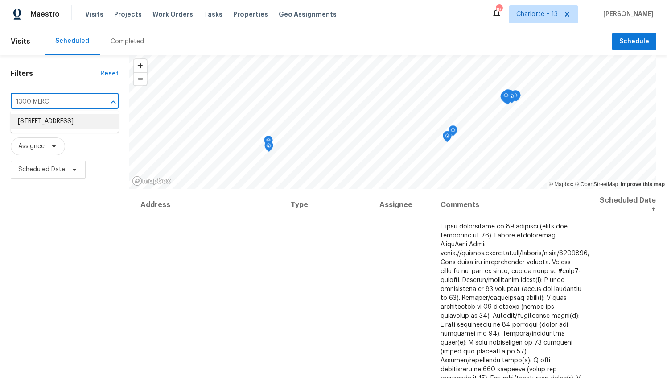
click at [65, 123] on li "[STREET_ADDRESS]" at bounding box center [65, 121] width 108 height 15
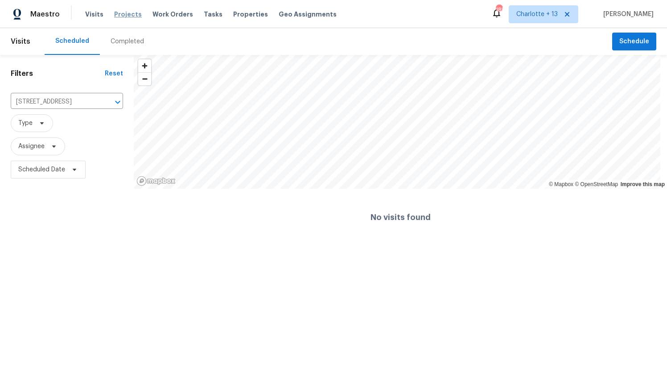
click at [125, 11] on span "Projects" at bounding box center [128, 14] width 28 height 9
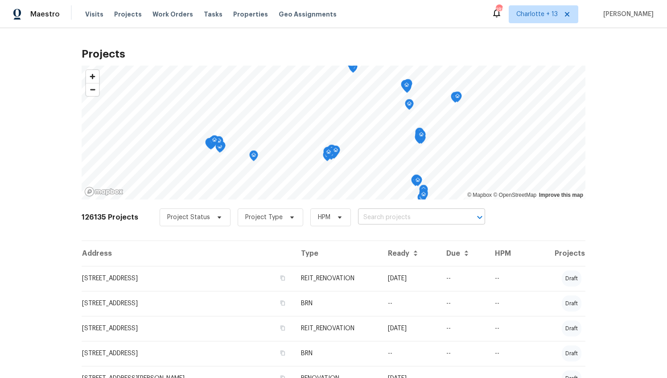
click at [384, 219] on input "text" at bounding box center [409, 218] width 102 height 14
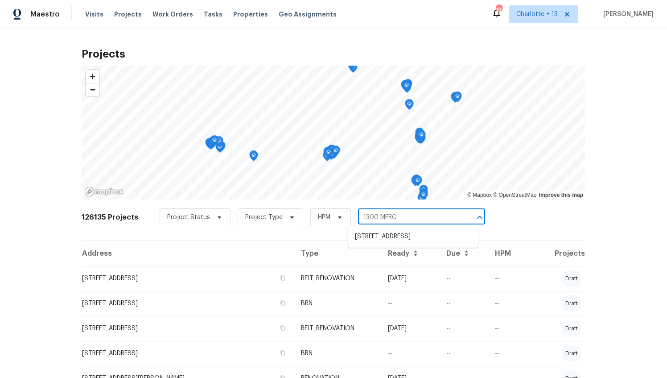
type input "1300 MERCY"
click at [396, 236] on li "[STREET_ADDRESS]" at bounding box center [413, 236] width 131 height 15
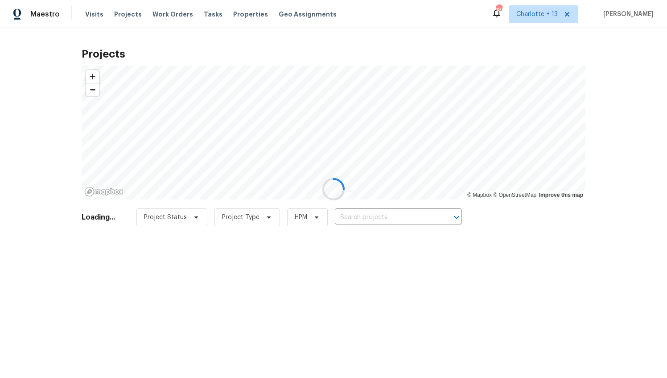
type input "[STREET_ADDRESS]"
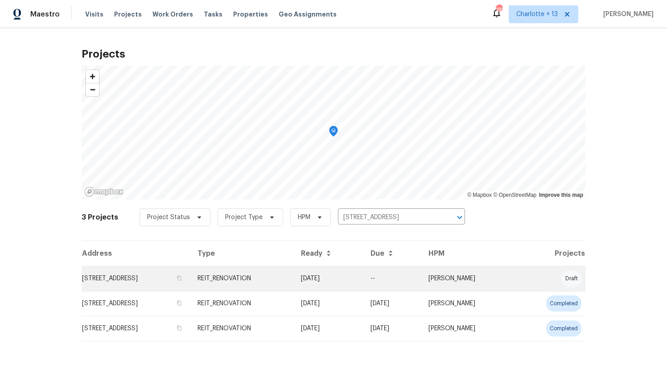
click at [422, 279] on td "--" at bounding box center [393, 278] width 58 height 25
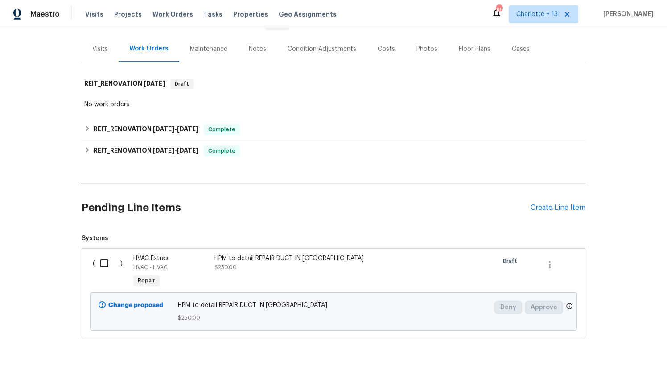
scroll to position [100, 0]
click at [102, 261] on input "checkbox" at bounding box center [107, 262] width 25 height 19
click at [625, 354] on span "Create Work Order" at bounding box center [616, 355] width 59 height 11
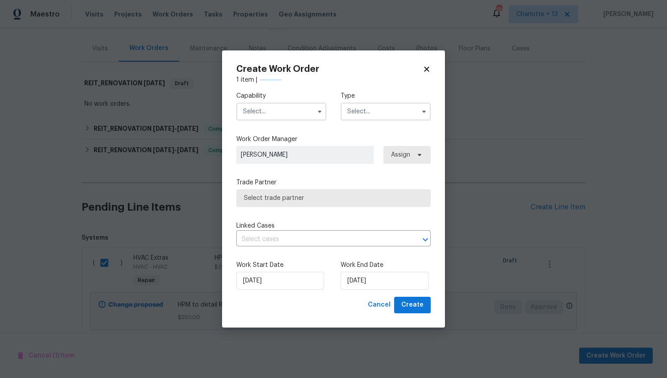
checkbox input "false"
click at [406, 108] on input "text" at bounding box center [386, 112] width 90 height 18
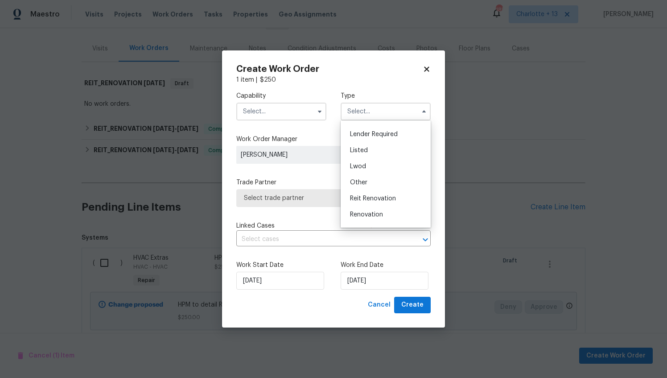
scroll to position [106, 0]
click at [377, 150] on span "Reit Renovation" at bounding box center [373, 153] width 46 height 6
type input "Reit Renovation"
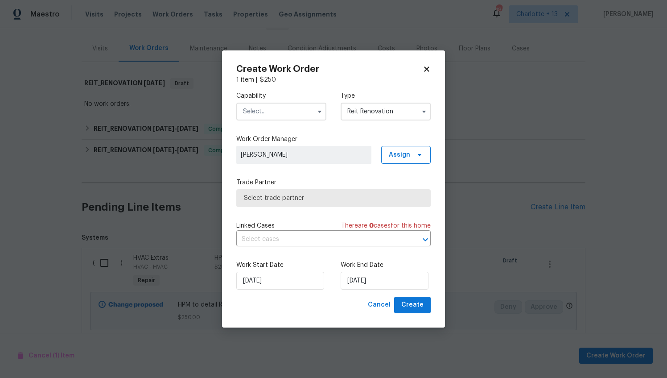
click at [260, 103] on input "text" at bounding box center [281, 112] width 90 height 18
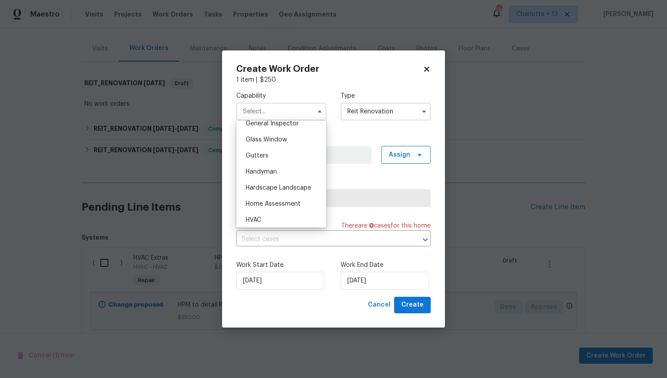
scroll to position [451, 0]
click at [274, 176] on div "Handyman" at bounding box center [282, 171] width 86 height 16
type input "Handyman"
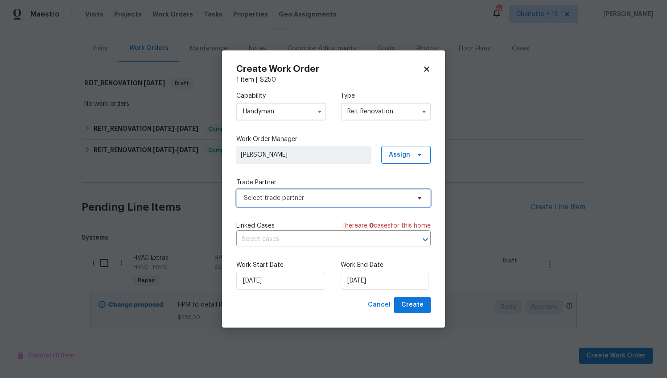
click at [300, 199] on span "Select trade partner" at bounding box center [327, 198] width 166 height 9
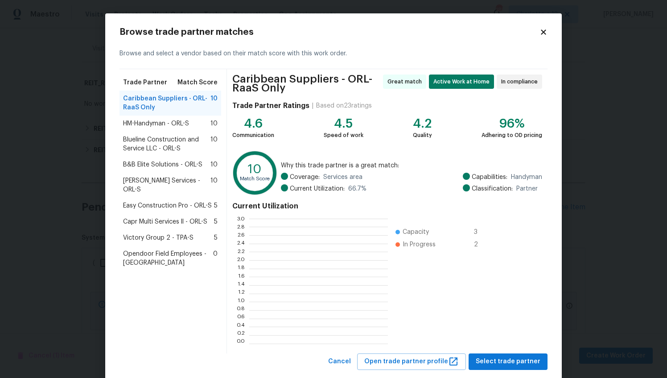
scroll to position [118, 132]
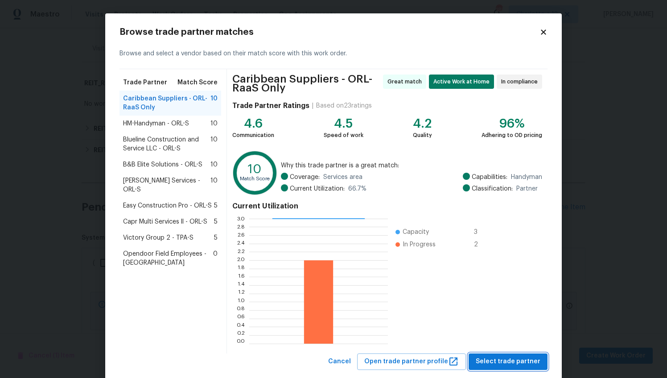
click at [486, 361] on span "Select trade partner" at bounding box center [508, 361] width 65 height 11
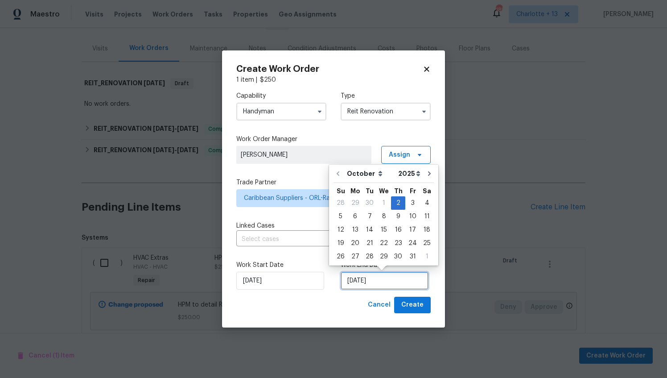
click at [360, 284] on input "[DATE]" at bounding box center [385, 281] width 88 height 18
click at [411, 202] on div "3" at bounding box center [413, 203] width 15 height 12
type input "[DATE]"
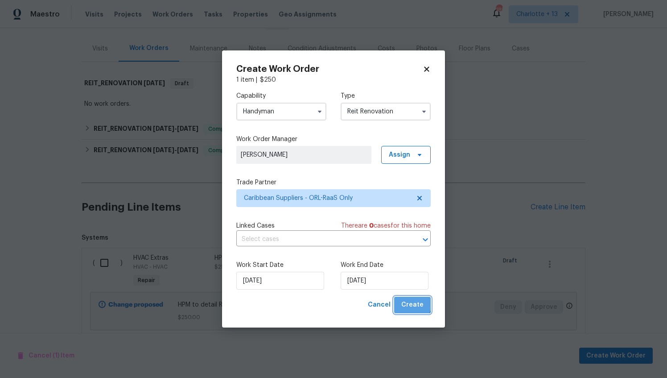
click at [411, 302] on span "Create" at bounding box center [413, 304] width 22 height 11
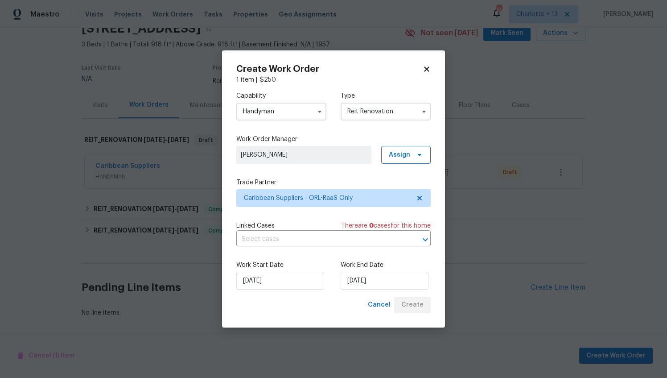
scroll to position [49, 0]
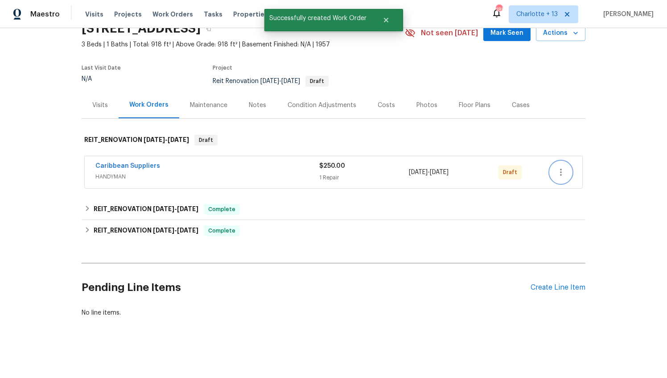
click at [560, 169] on icon "button" at bounding box center [561, 172] width 2 height 7
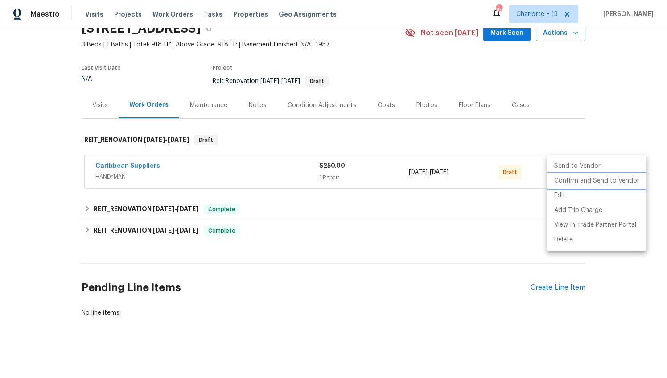
click at [580, 179] on li "Confirm and Send to Vendor" at bounding box center [596, 181] width 99 height 15
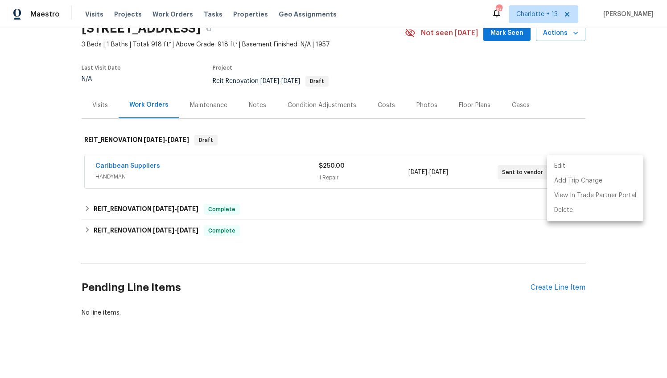
click at [187, 96] on div at bounding box center [333, 189] width 667 height 378
